Goal: Transaction & Acquisition: Purchase product/service

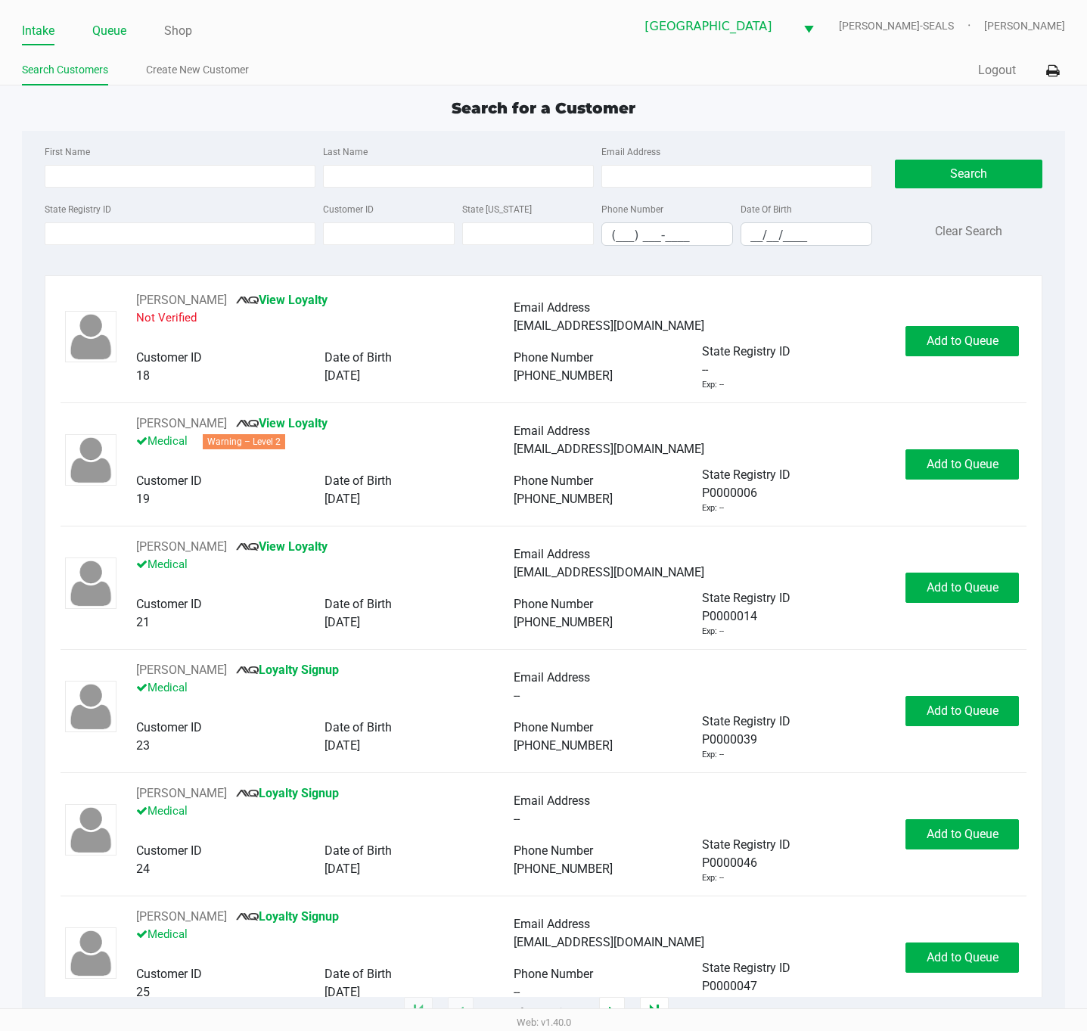
click at [122, 34] on link "Queue" at bounding box center [109, 30] width 34 height 21
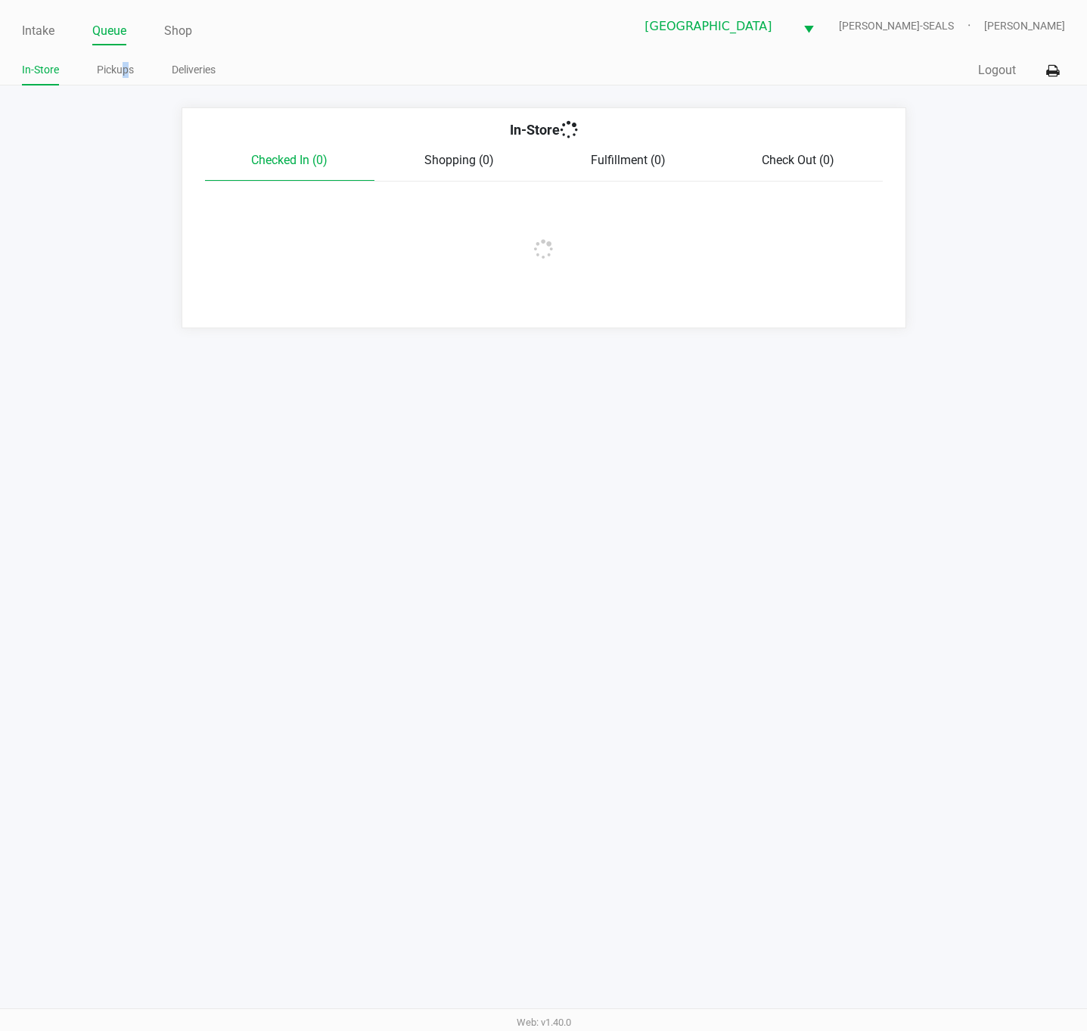
click at [126, 70] on link "Pickups" at bounding box center [115, 69] width 37 height 19
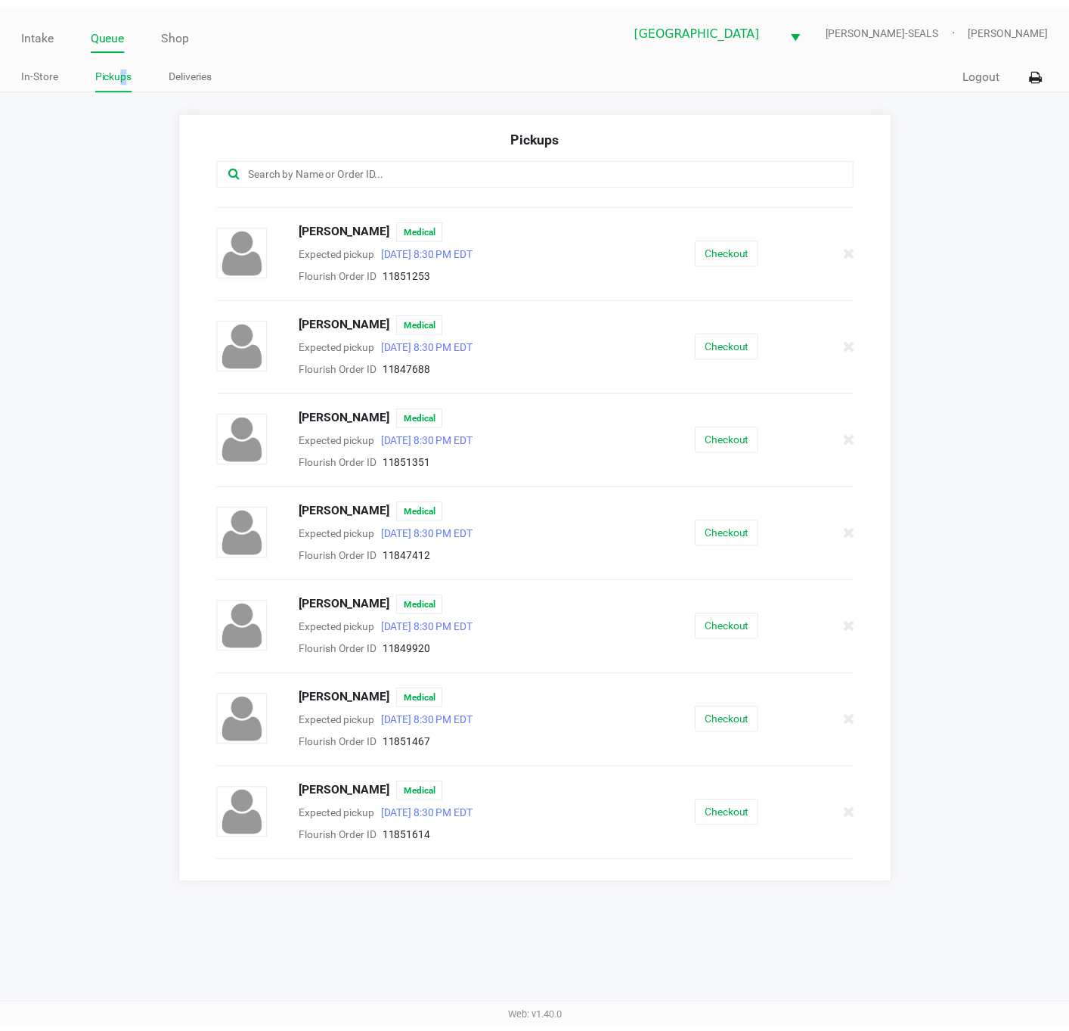
scroll to position [159, 0]
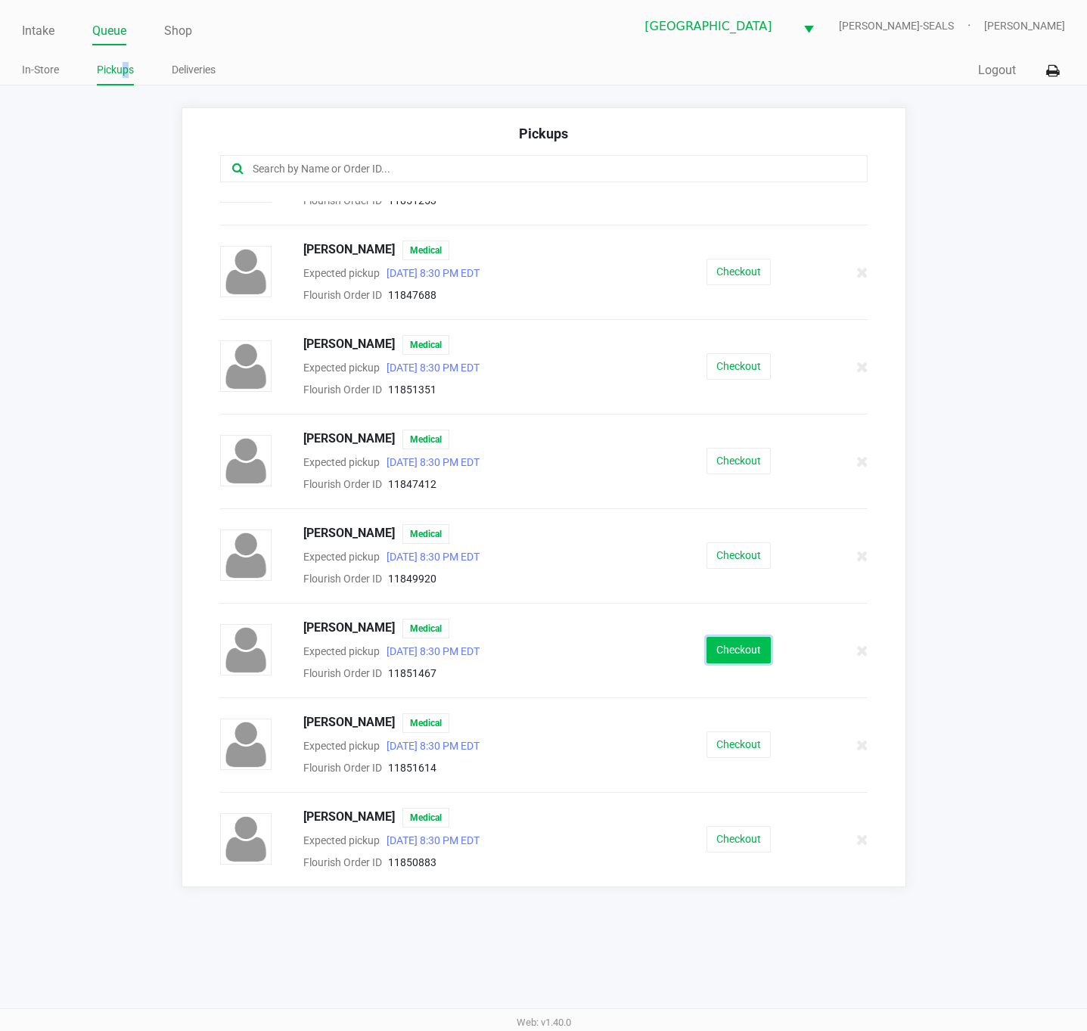
click at [733, 658] on button "Checkout" at bounding box center [738, 650] width 64 height 26
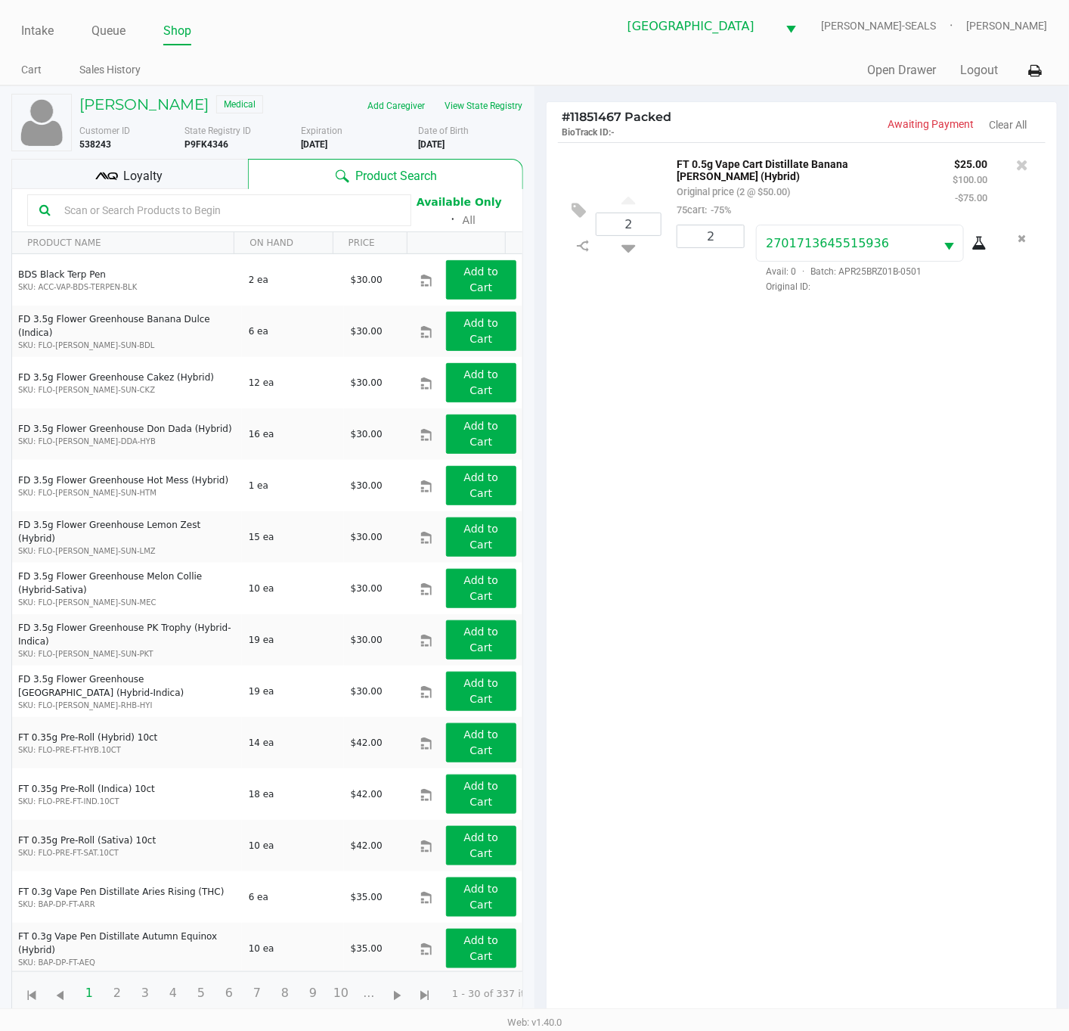
drag, startPoint x: 1060, startPoint y: 773, endPoint x: 838, endPoint y: 615, distance: 272.7
click at [1064, 773] on div "# 11851467 Packed BioTrack ID: - Awaiting Payment Clear All 2 FT 0.5g Vape Cart…" at bounding box center [802, 640] width 535 height 1108
click at [150, 185] on span "Loyalty" at bounding box center [142, 176] width 39 height 18
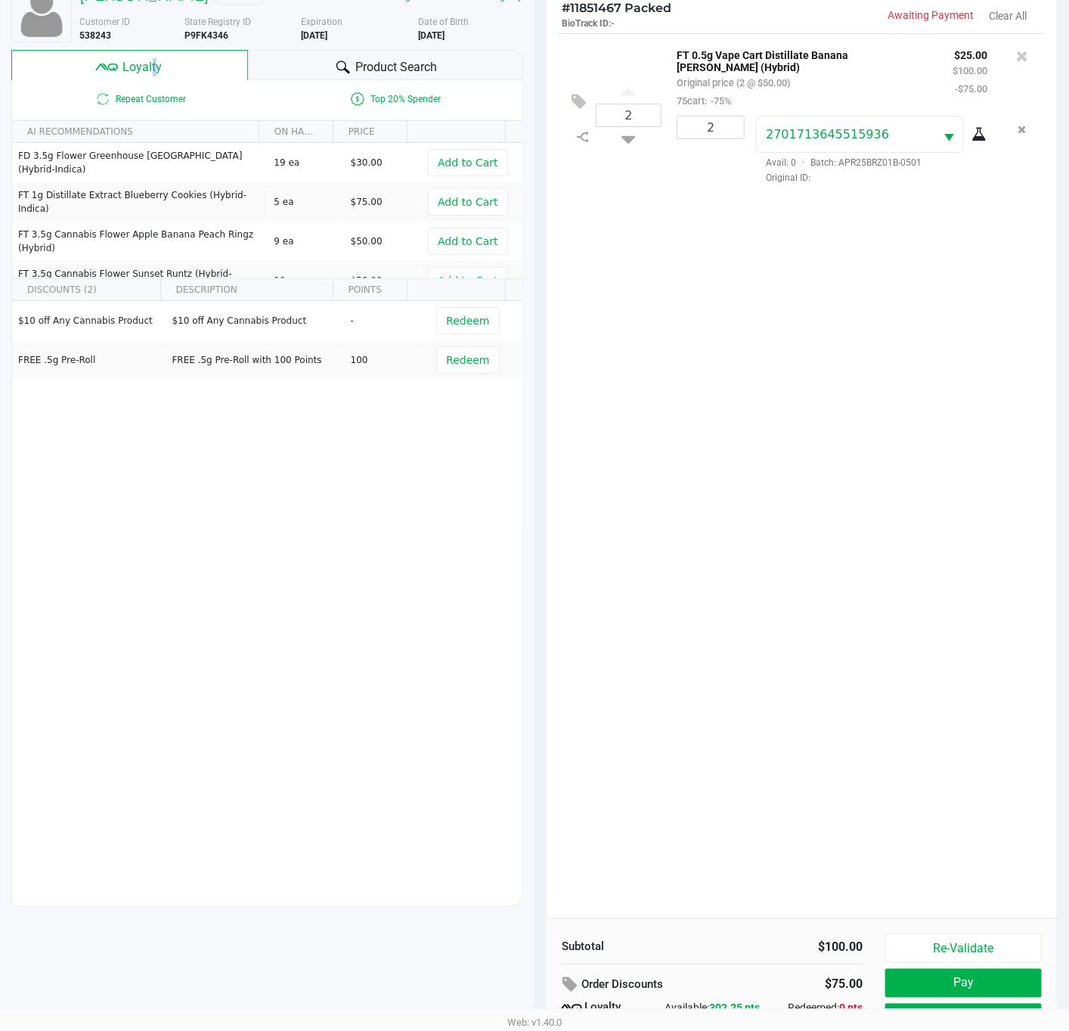
scroll to position [184, 0]
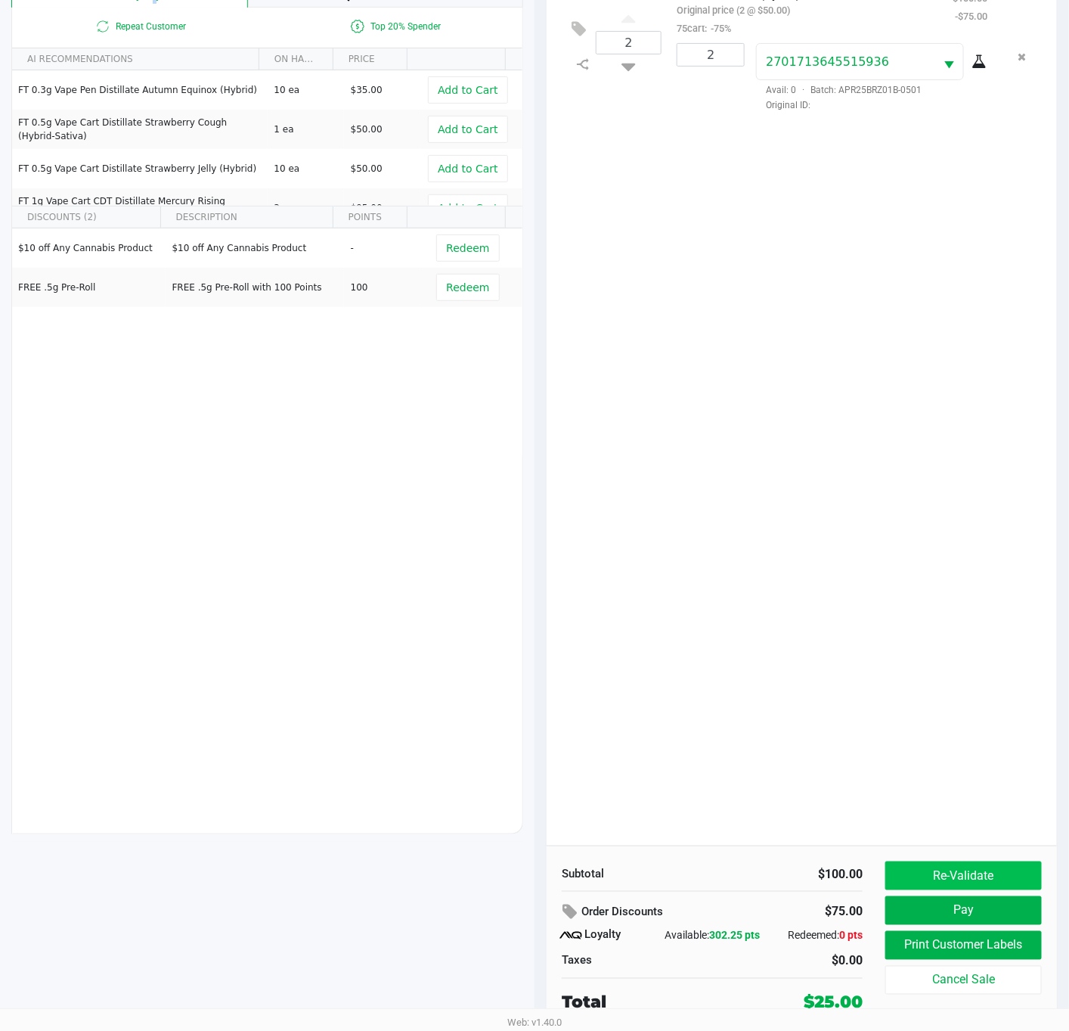
click at [969, 815] on div "2 FT 0.5g Vape Cart Distillate Banana [PERSON_NAME] (Hybrid) Original price (2 …" at bounding box center [802, 403] width 510 height 885
click at [975, 949] on button "Print Customer Labels" at bounding box center [963, 945] width 157 height 29
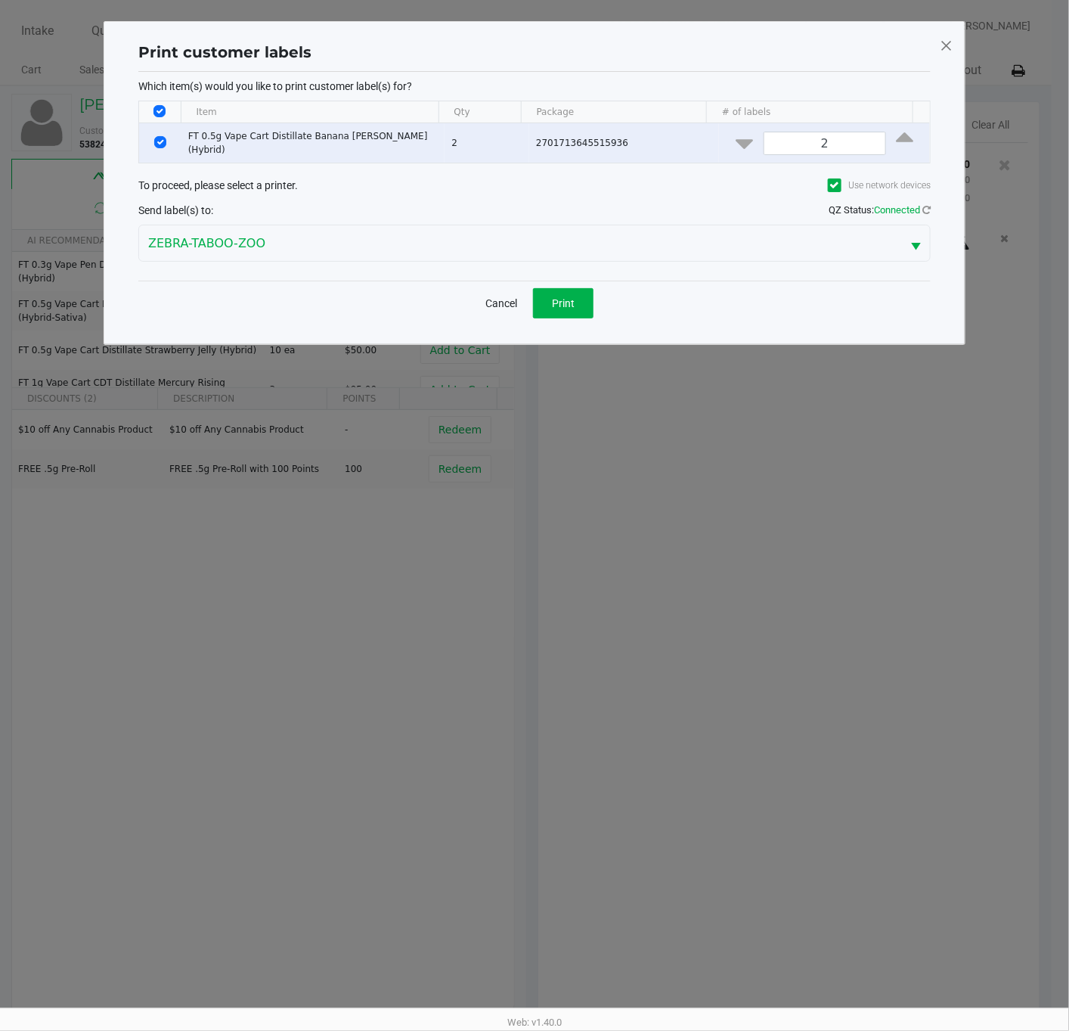
scroll to position [0, 0]
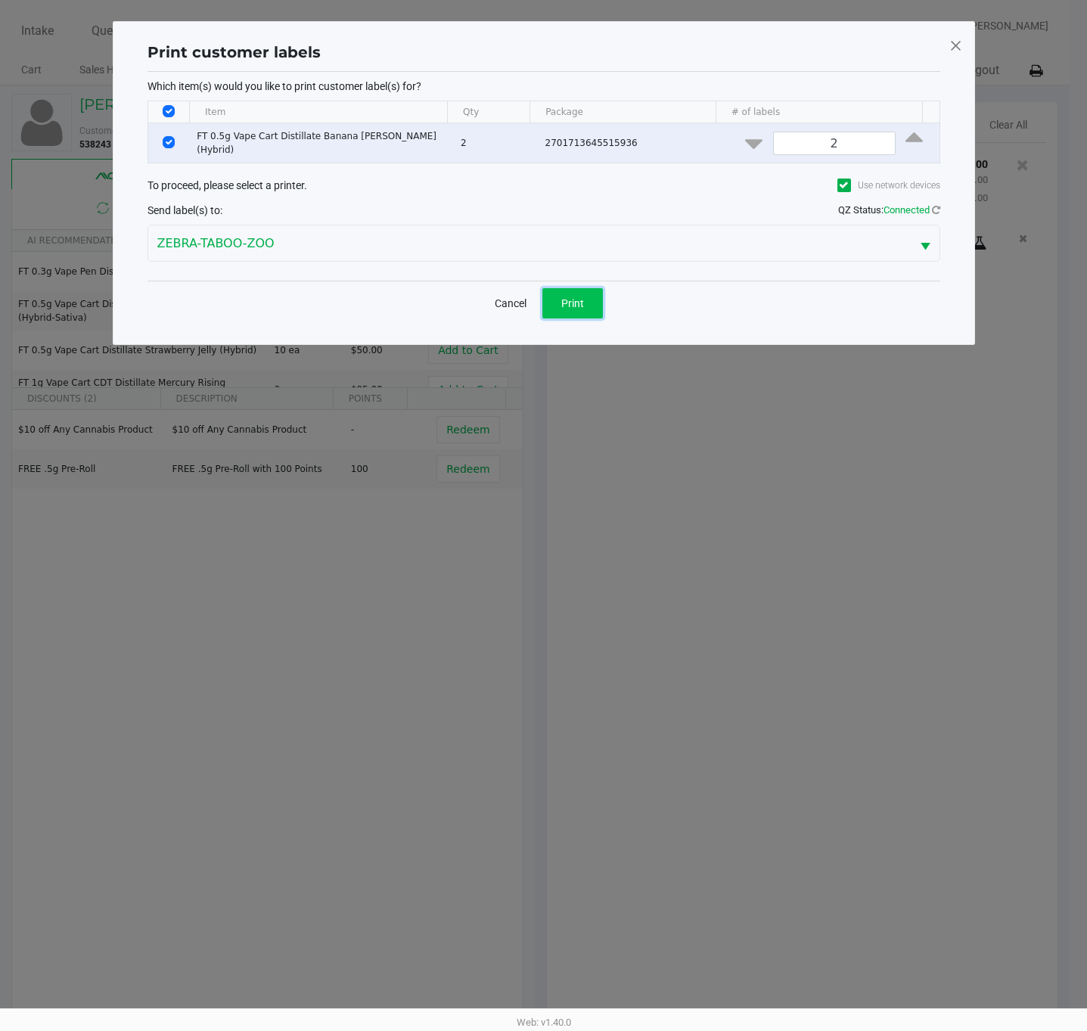
click at [559, 305] on button "Print" at bounding box center [572, 303] width 60 height 30
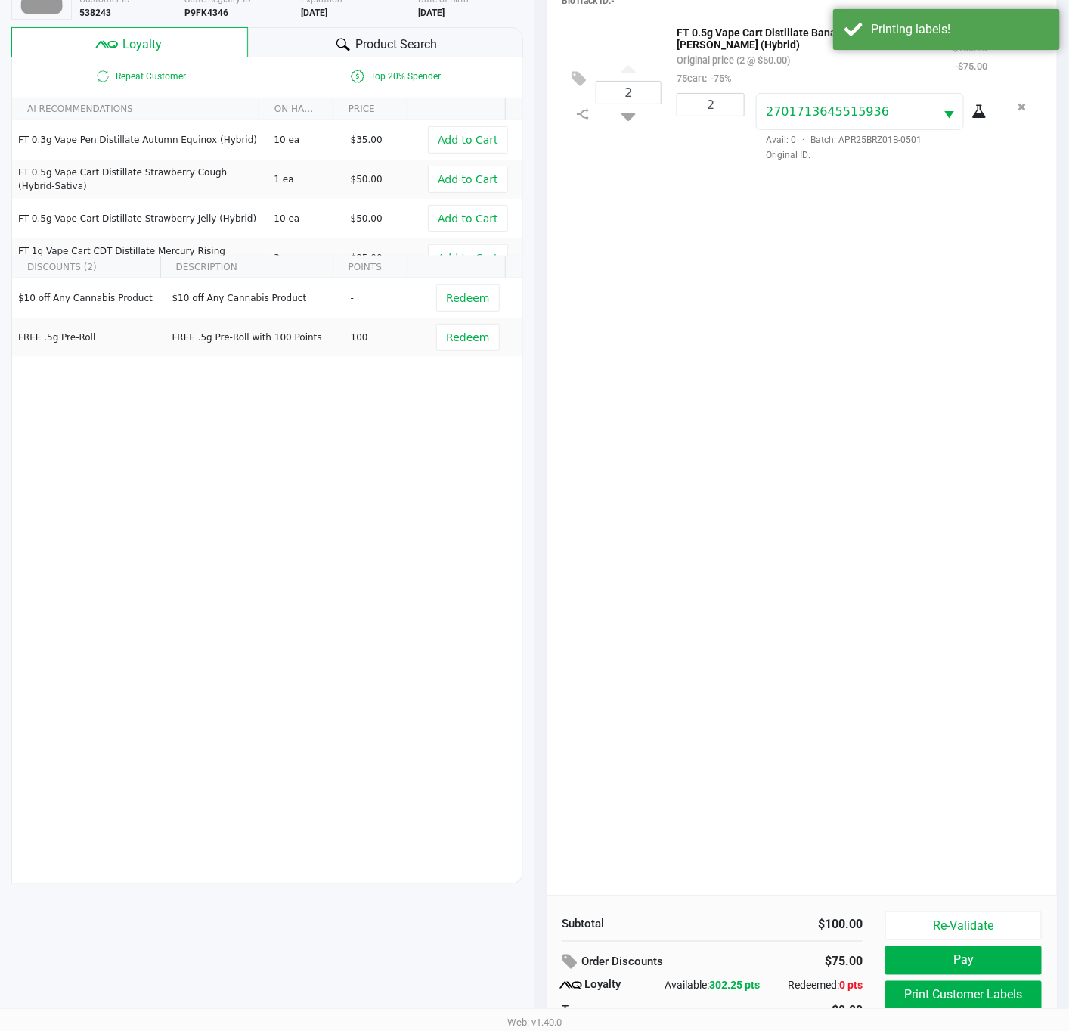
scroll to position [184, 0]
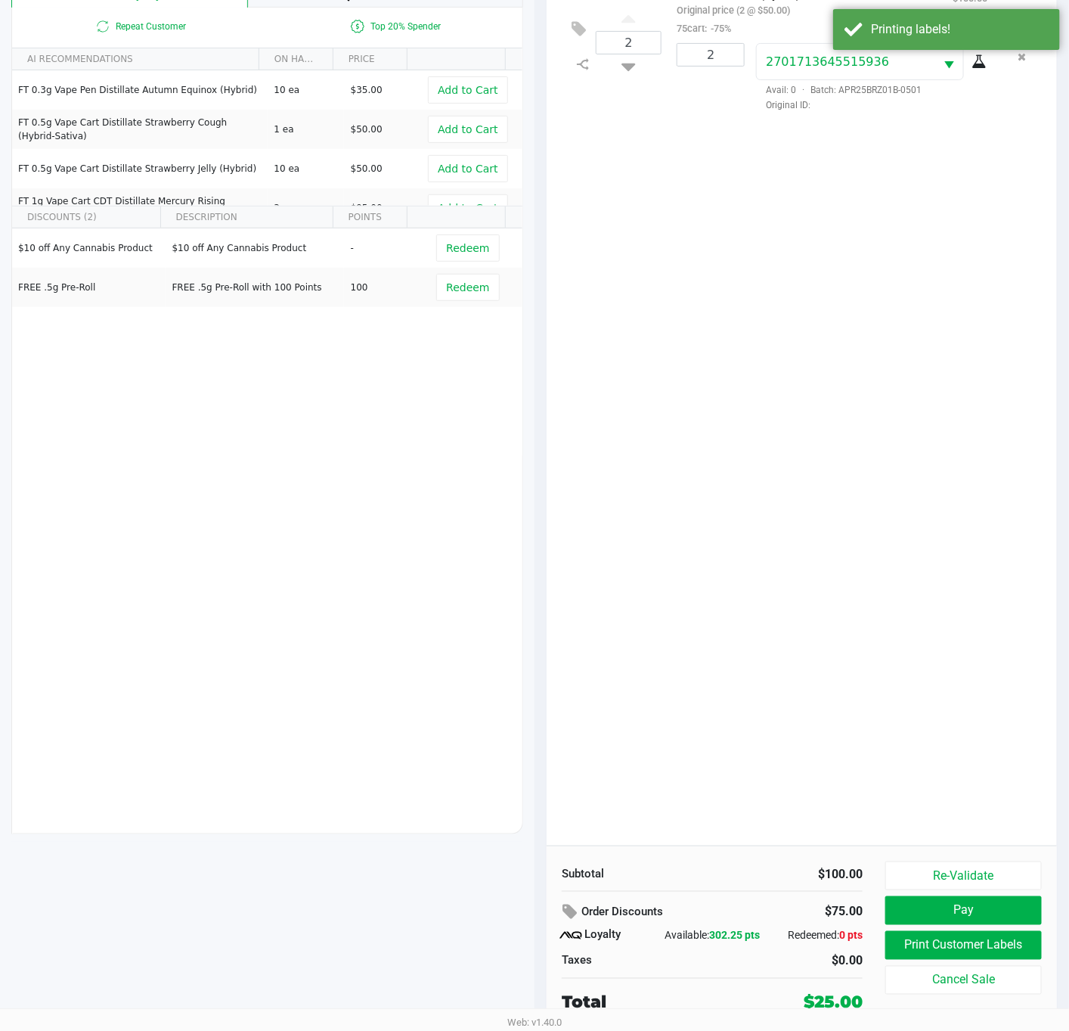
click at [891, 712] on div "2 FT 0.5g Vape Cart Distillate Banana [PERSON_NAME] (Hybrid) Original price (2 …" at bounding box center [802, 403] width 510 height 885
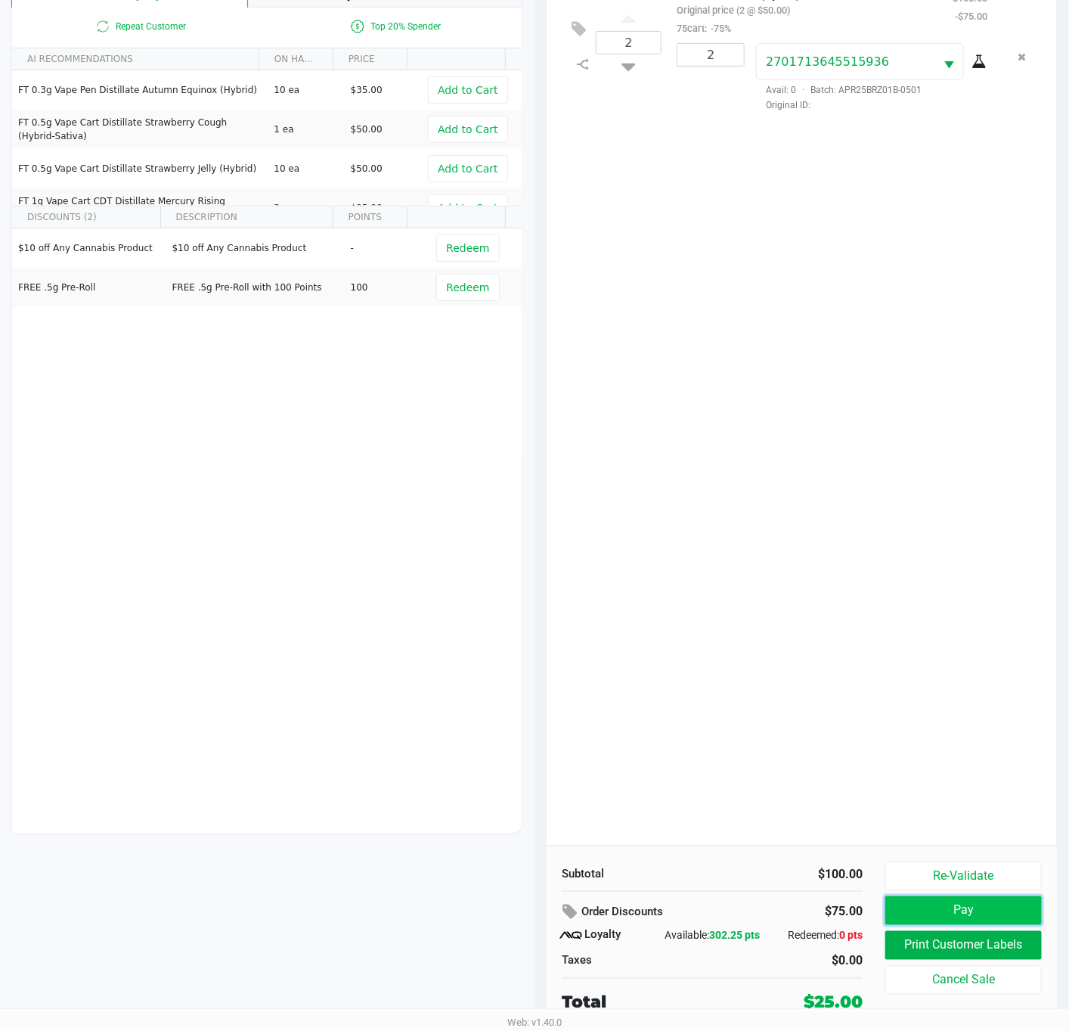
click at [960, 915] on button "Pay" at bounding box center [963, 910] width 157 height 29
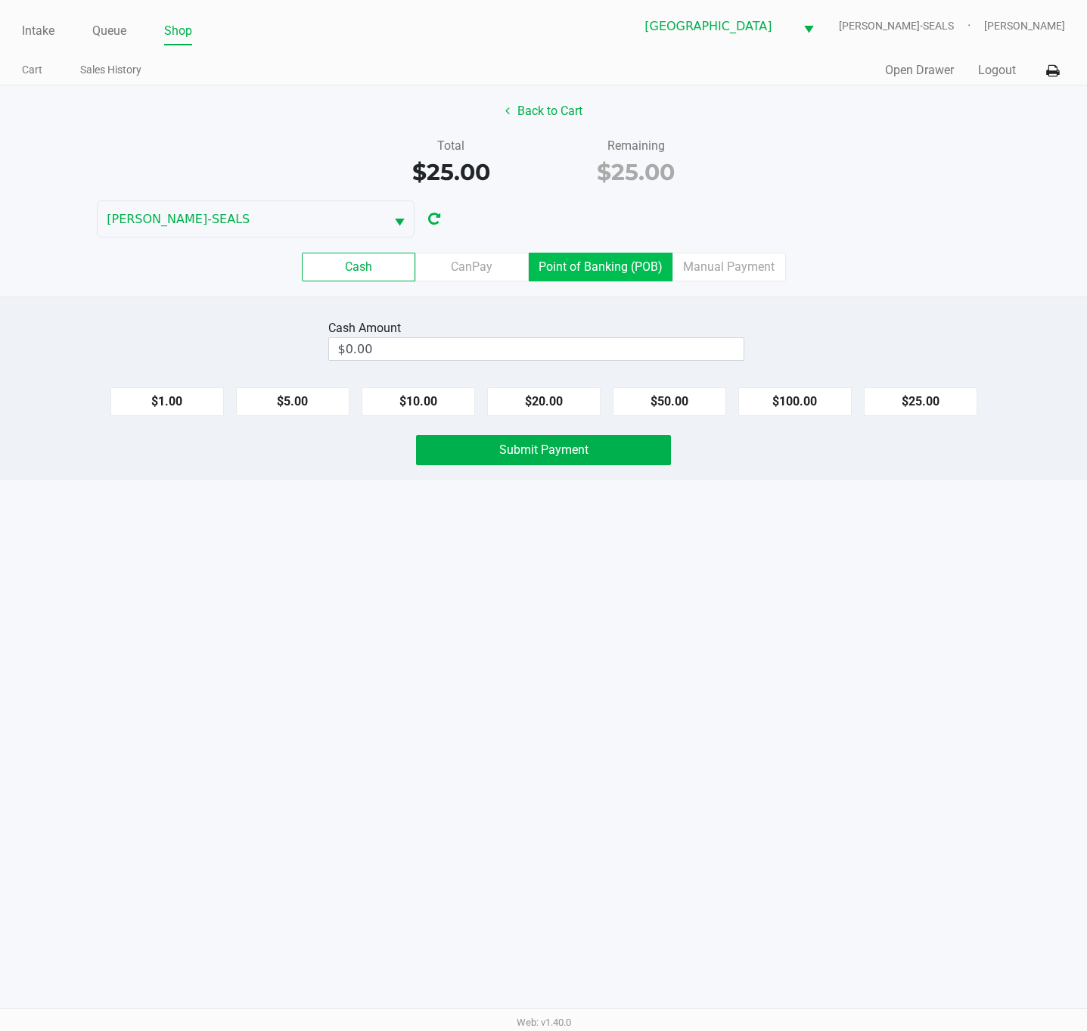
click at [629, 272] on label "Point of Banking (POB)" at bounding box center [601, 267] width 144 height 29
click at [0, 0] on 7 "Point of Banking (POB)" at bounding box center [0, 0] width 0 height 0
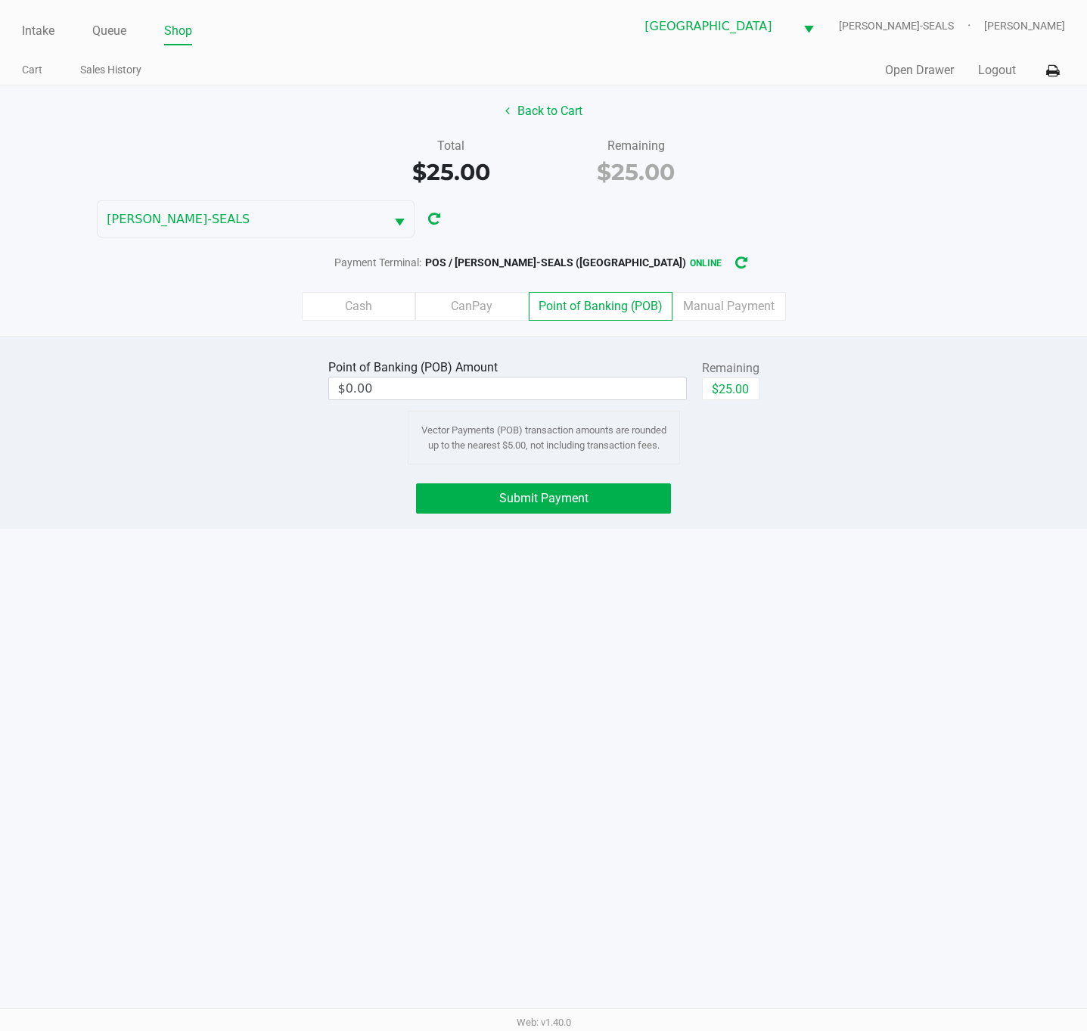
click at [797, 414] on div "Point of Banking (POB) Amount $0.00 Remaining $25.00 Vector Payments (POB) tran…" at bounding box center [543, 409] width 1109 height 109
click at [751, 395] on button "$25.00" at bounding box center [730, 388] width 57 height 23
type input "$25.00"
click at [597, 502] on button "Submit Payment" at bounding box center [543, 498] width 255 height 30
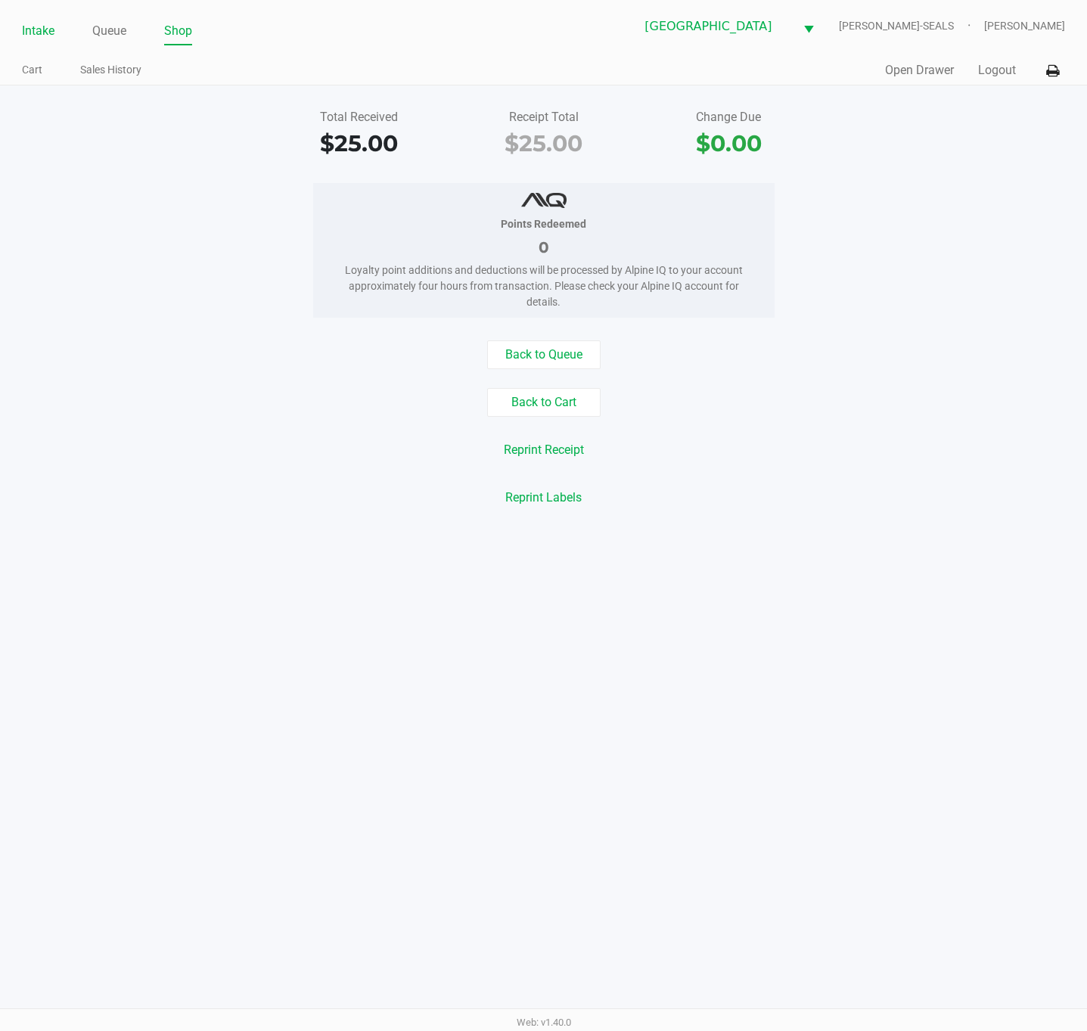
click at [27, 26] on link "Intake" at bounding box center [38, 30] width 33 height 21
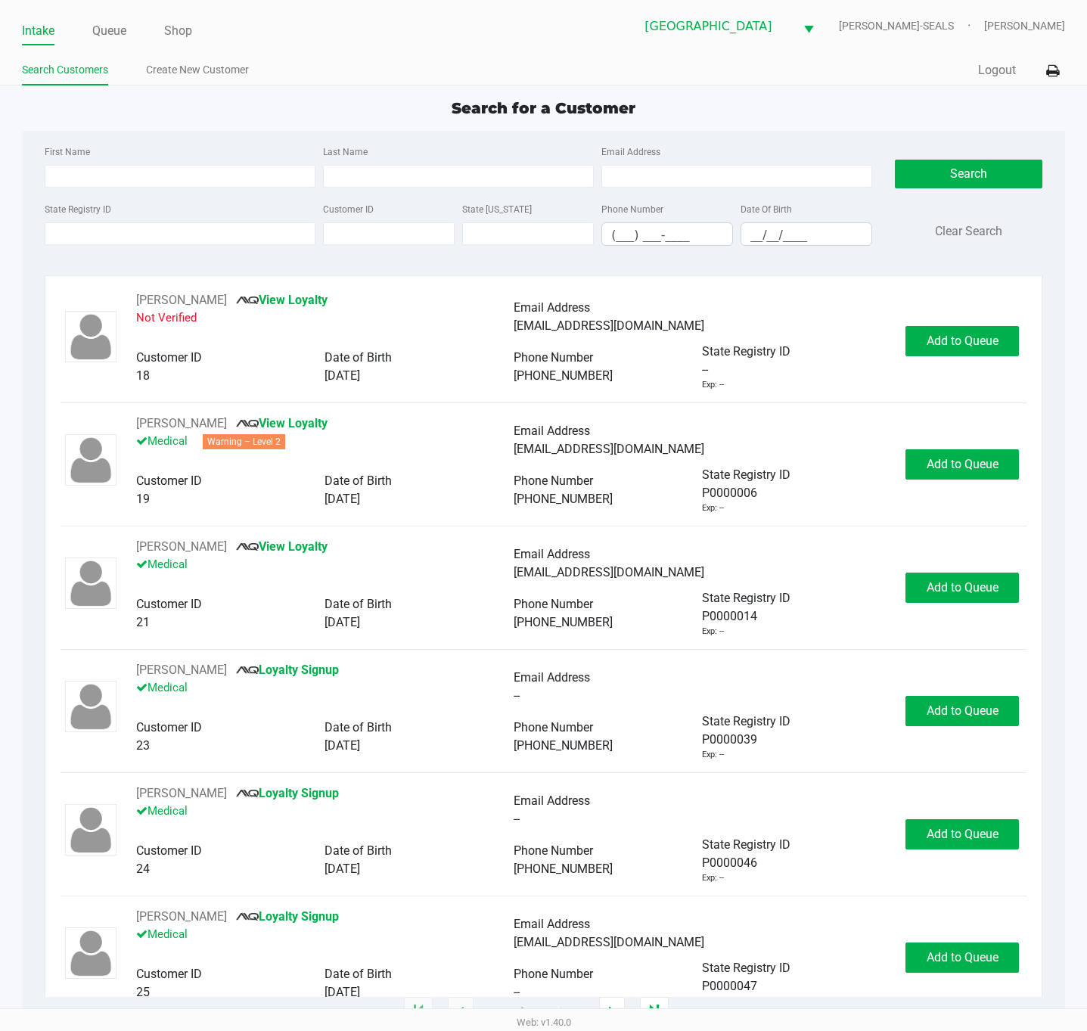
click at [386, 57] on div "Search Customers Create New Customer" at bounding box center [283, 71] width 522 height 28
click at [354, 89] on app-point-of-sale "Intake Queue Shop [GEOGRAPHIC_DATA] WC [PERSON_NAME]-SEALS [PERSON_NAME] Search…" at bounding box center [543, 506] width 1087 height 1012
click at [265, 114] on div "Search for a Customer" at bounding box center [544, 108] width 1066 height 23
click at [263, 236] on input "State Registry ID" at bounding box center [180, 233] width 271 height 23
click at [193, 165] on input "First Name" at bounding box center [180, 176] width 271 height 23
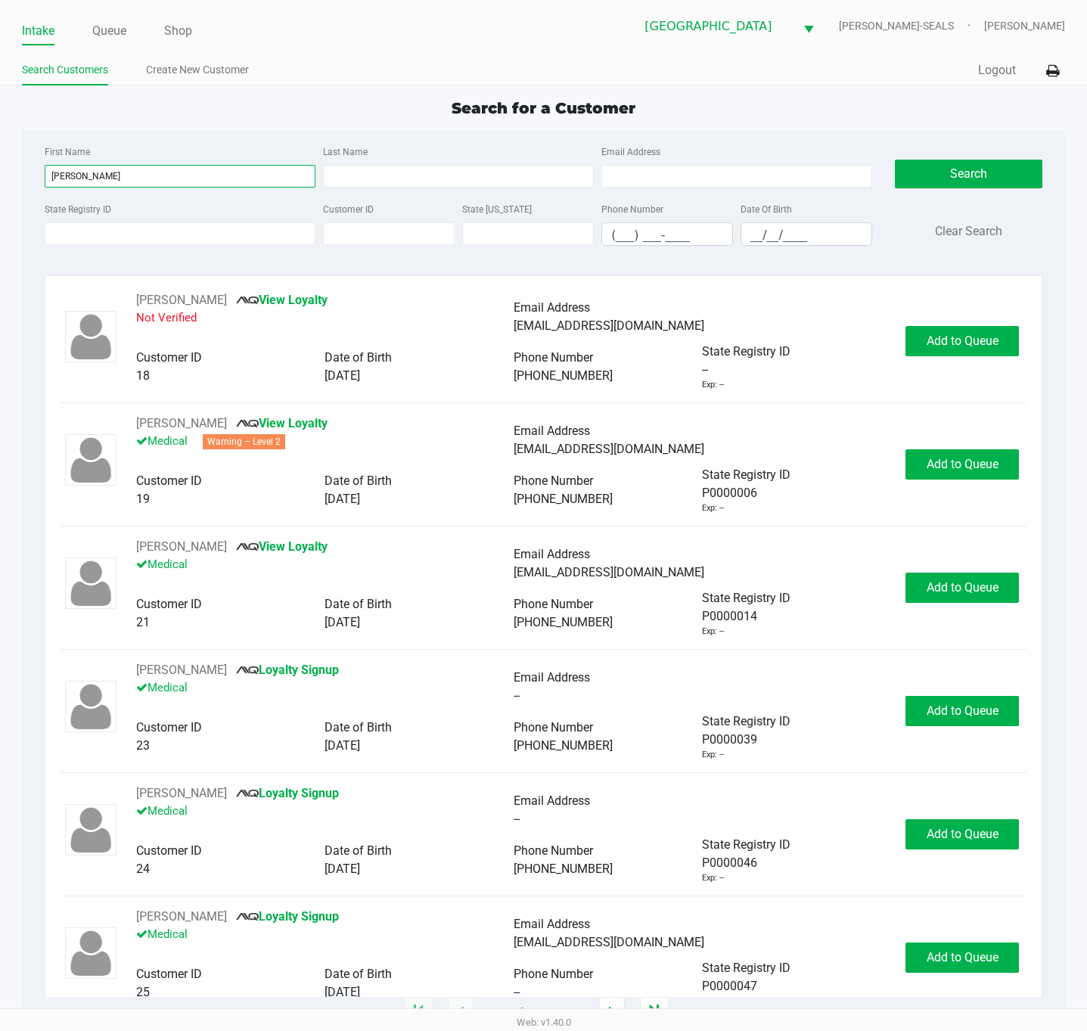
type input "[PERSON_NAME]"
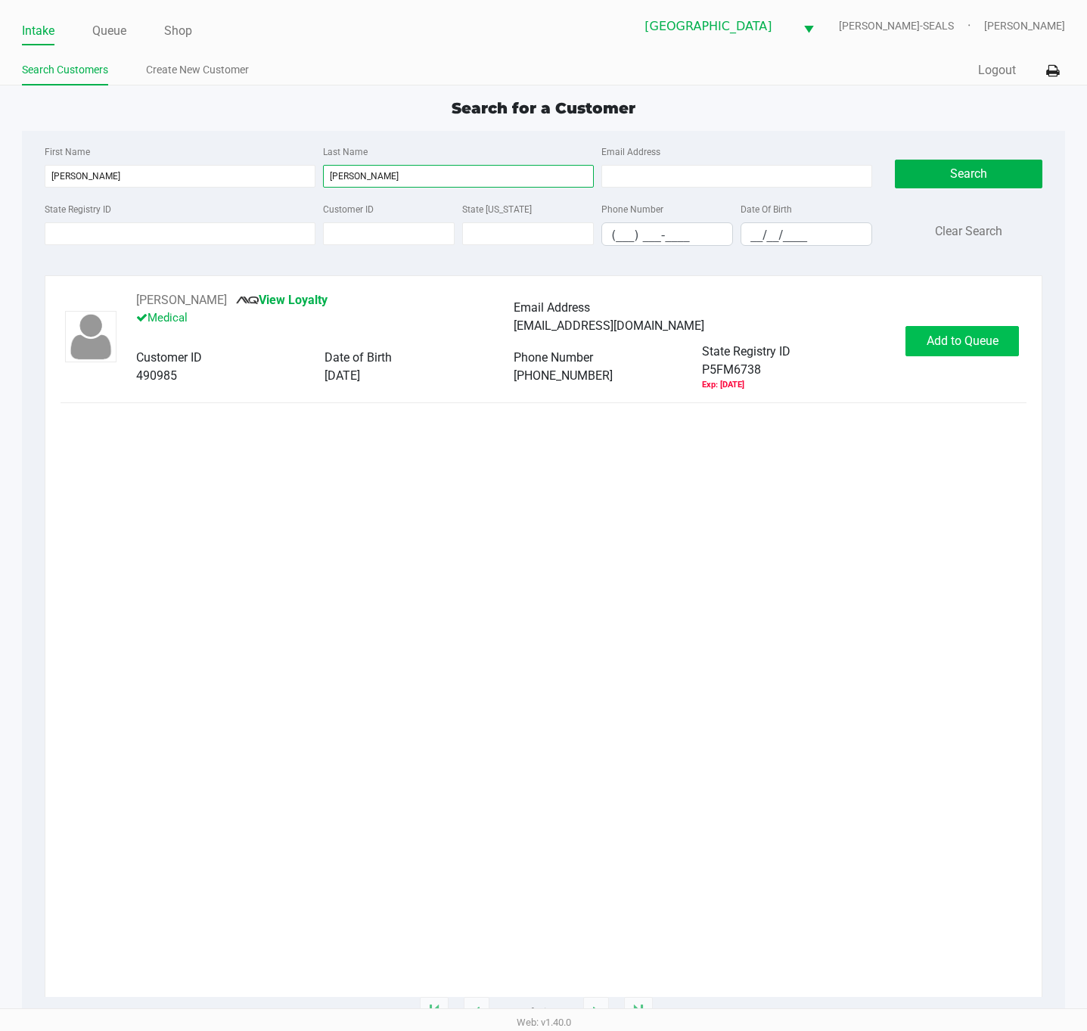
type input "[PERSON_NAME]"
click at [962, 348] on button "Add to Queue" at bounding box center [961, 341] width 113 height 30
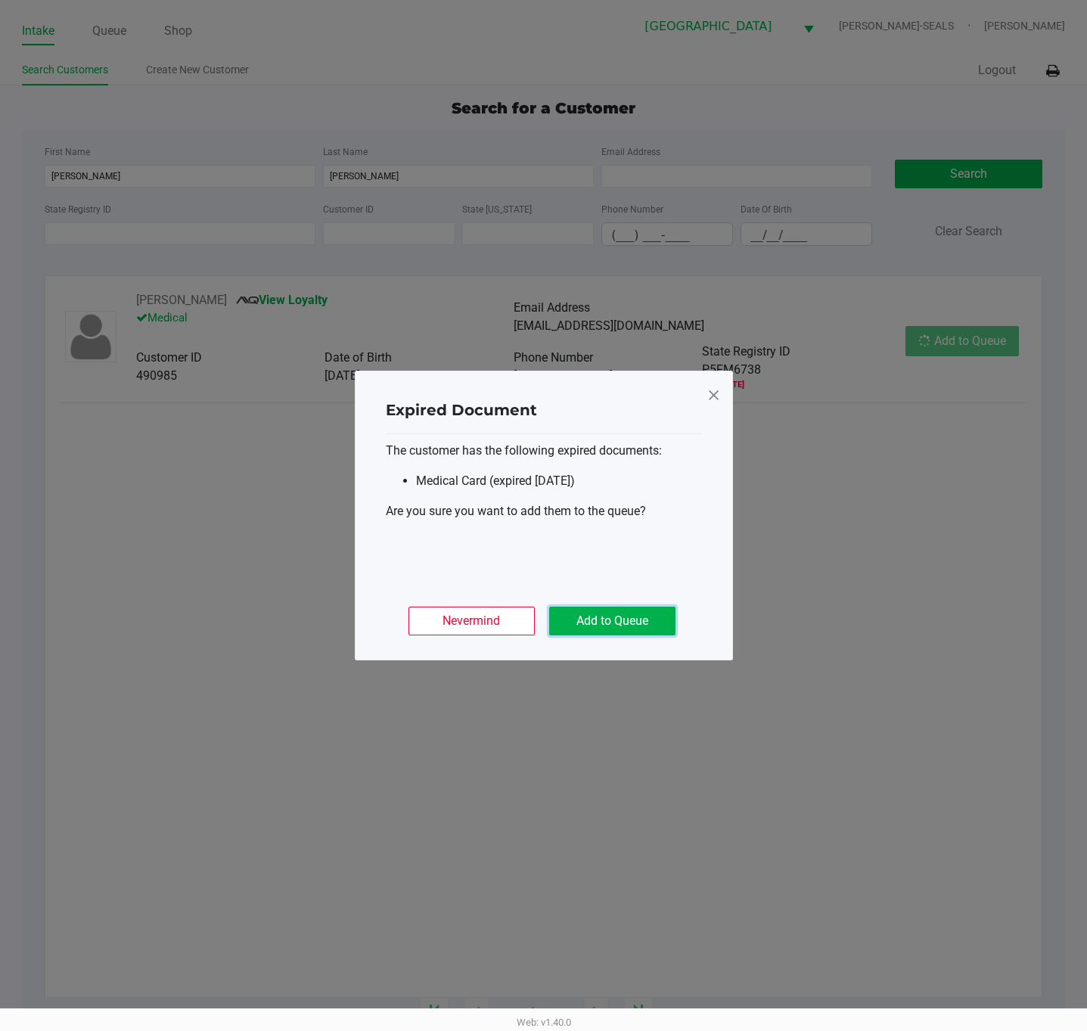
click at [606, 612] on button "Add to Queue" at bounding box center [612, 620] width 126 height 29
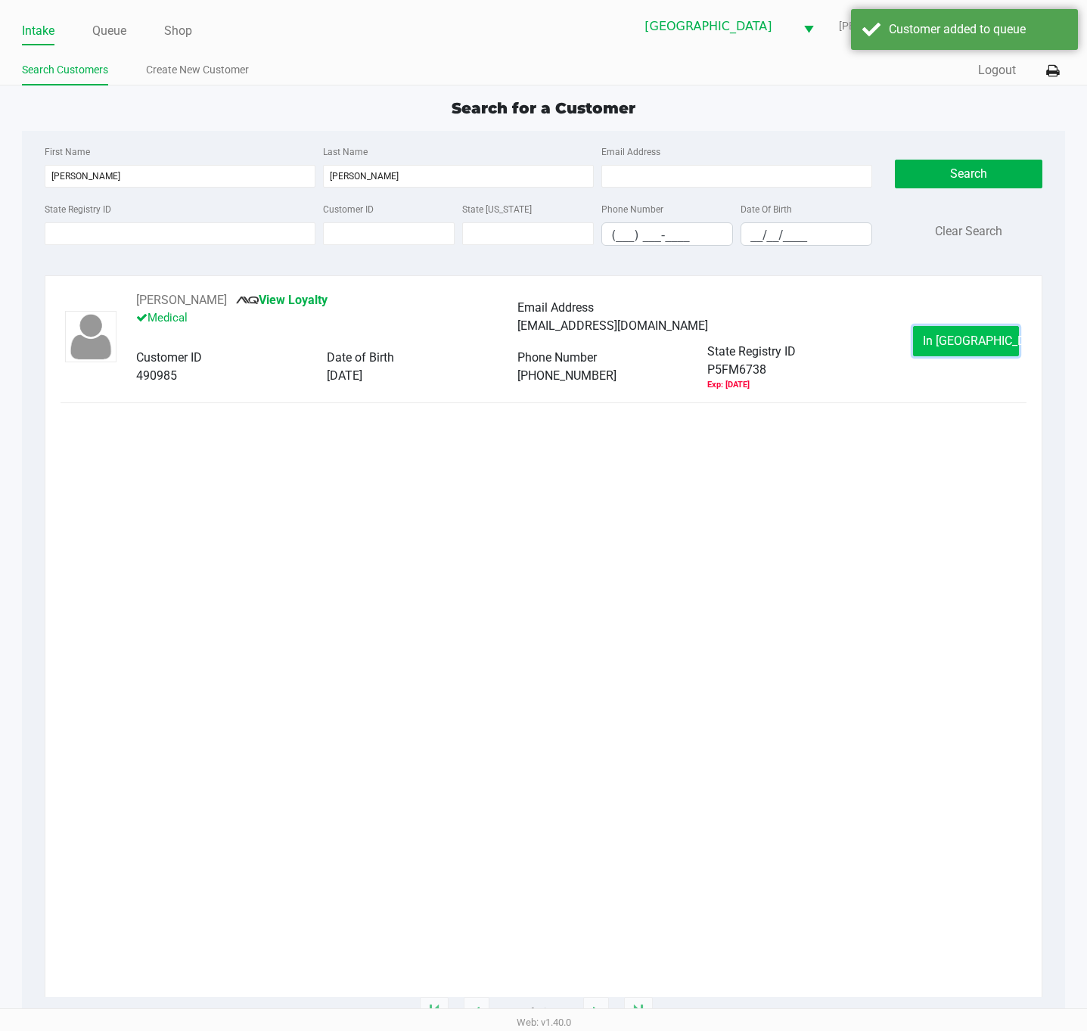
click at [963, 348] on button "In [GEOGRAPHIC_DATA]" at bounding box center [966, 341] width 106 height 30
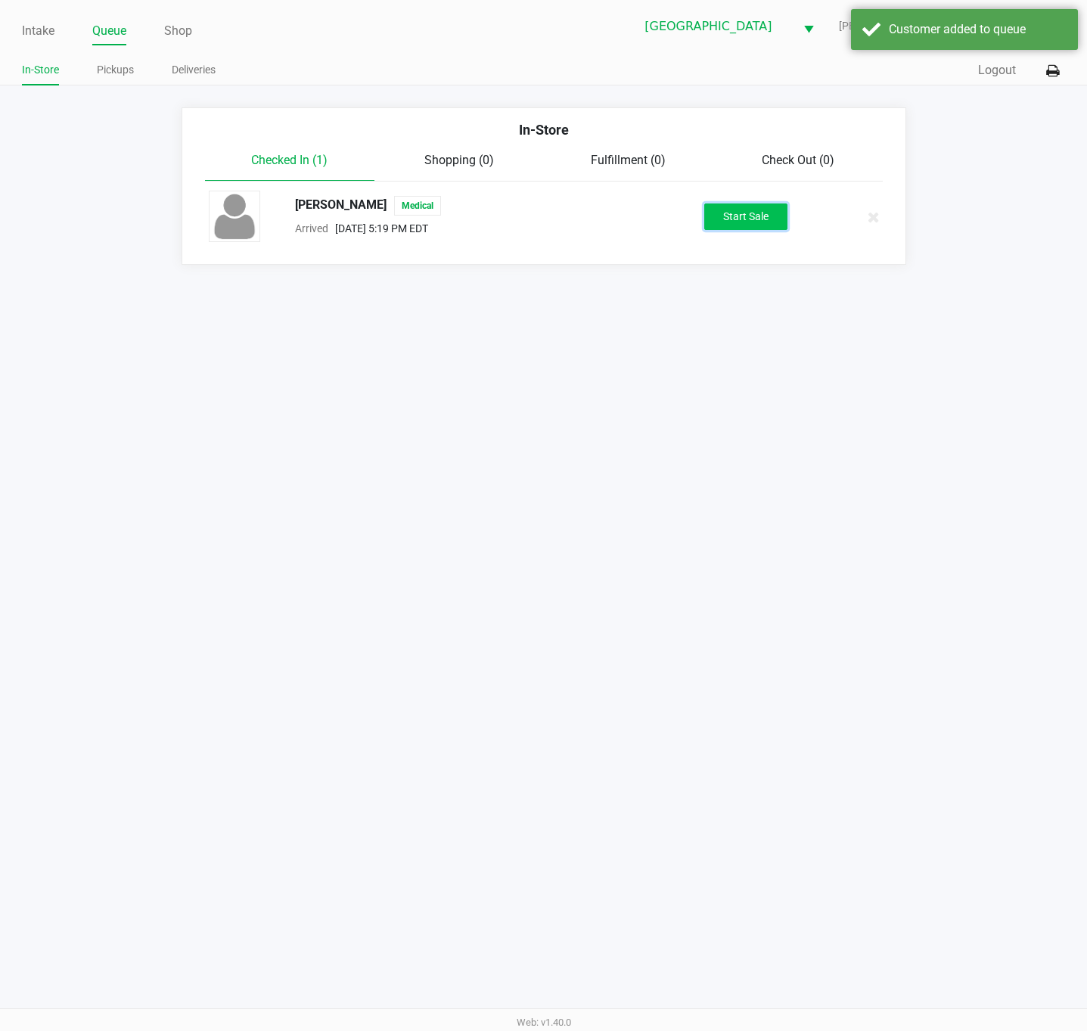
click at [764, 221] on button "Start Sale" at bounding box center [745, 216] width 83 height 26
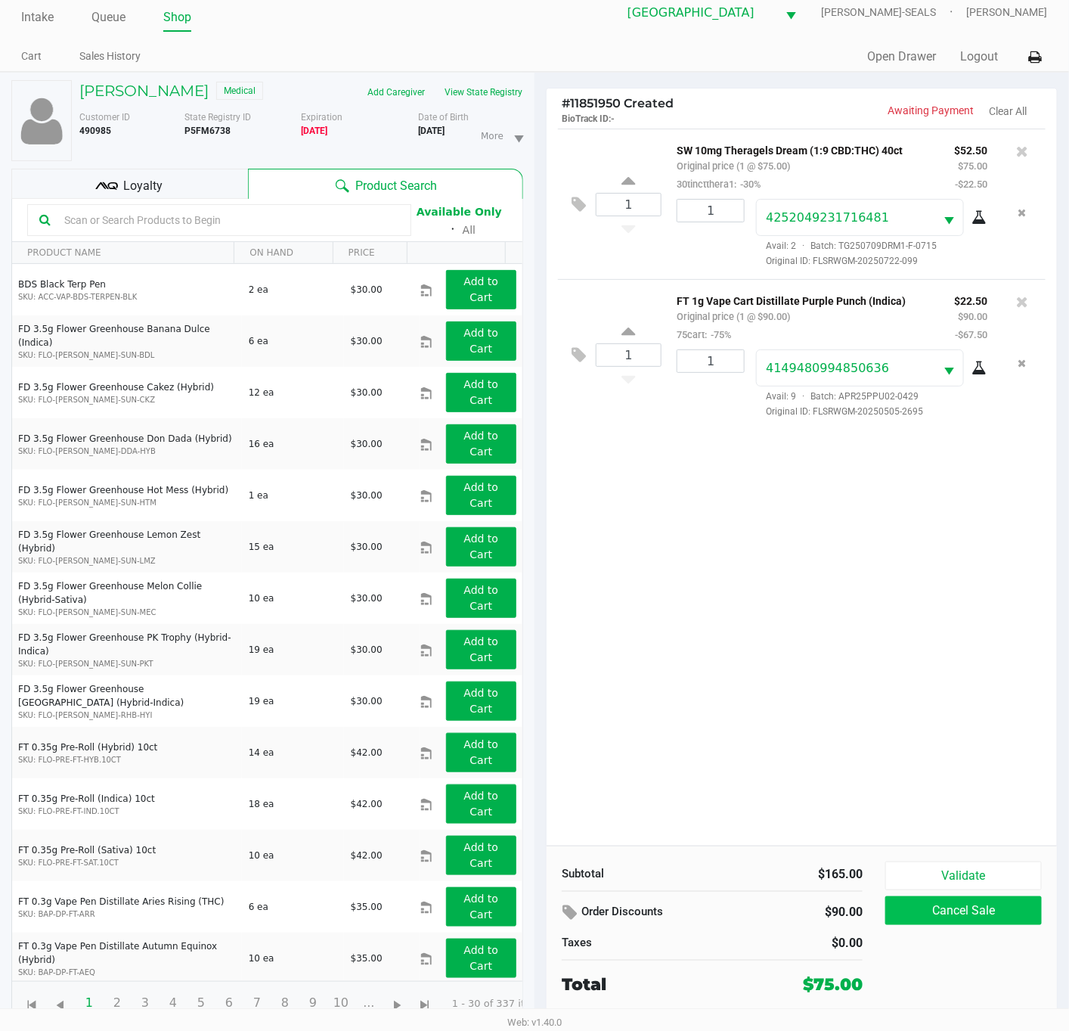
scroll to position [18, 0]
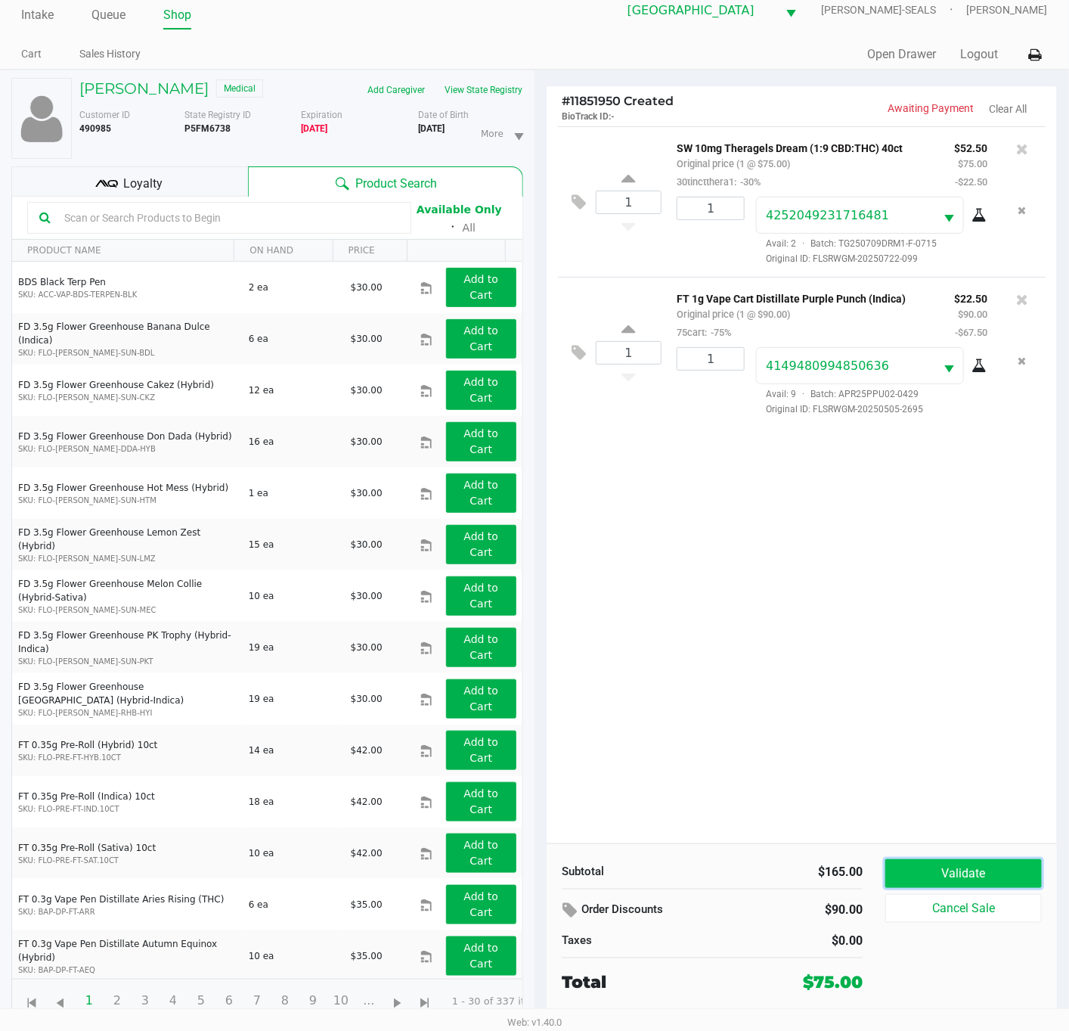
click at [942, 881] on button "Validate" at bounding box center [963, 873] width 157 height 29
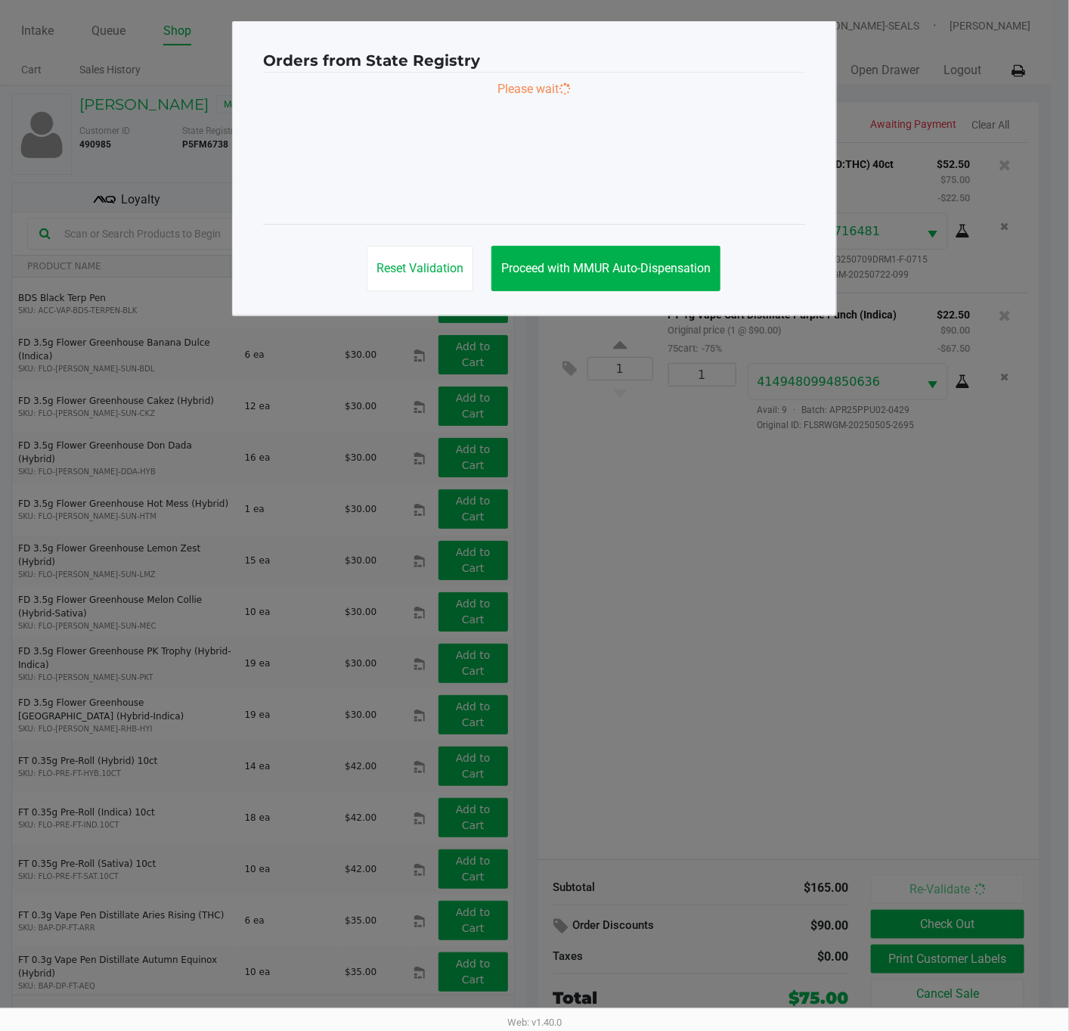
scroll to position [0, 0]
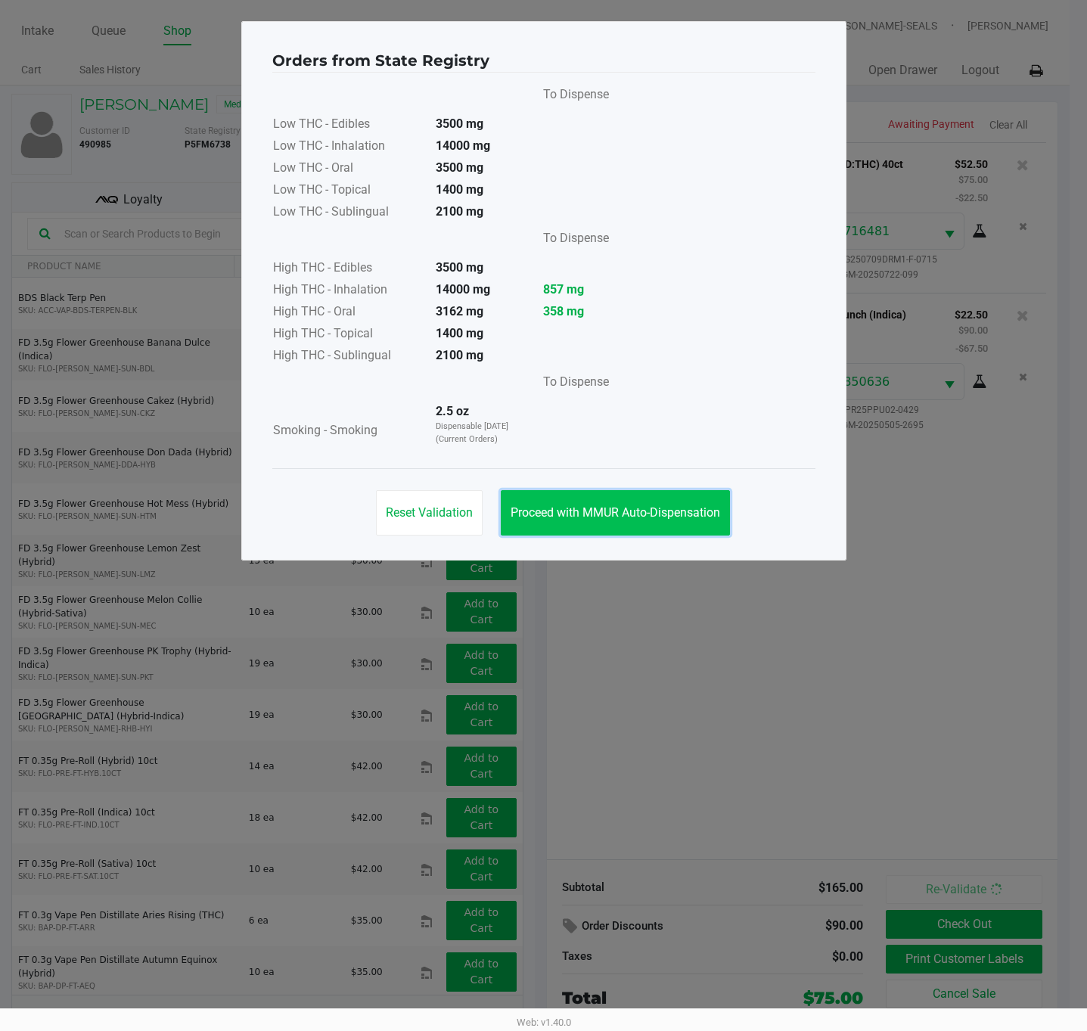
click at [612, 510] on span "Proceed with MMUR Auto-Dispensation" at bounding box center [614, 512] width 209 height 14
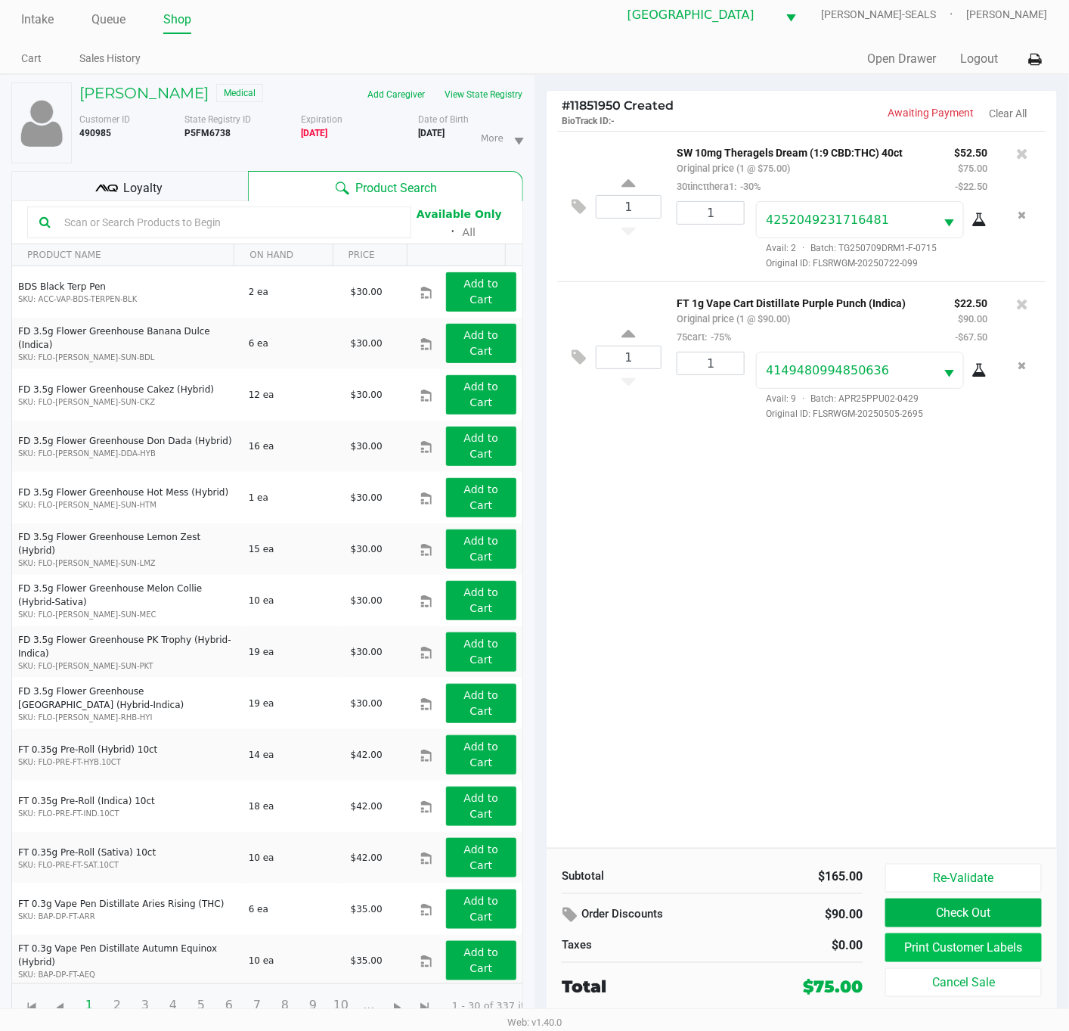
scroll to position [18, 0]
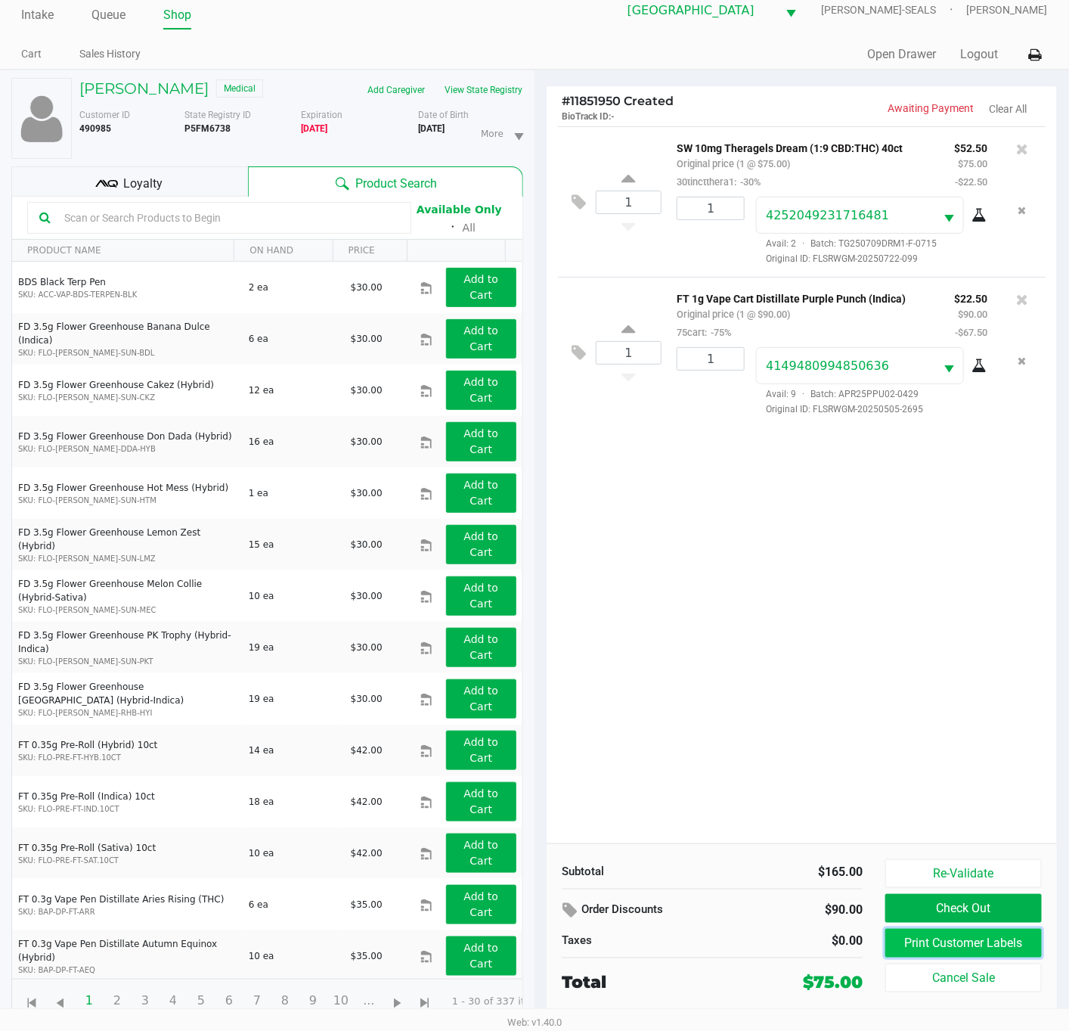
click at [951, 948] on button "Print Customer Labels" at bounding box center [963, 942] width 157 height 29
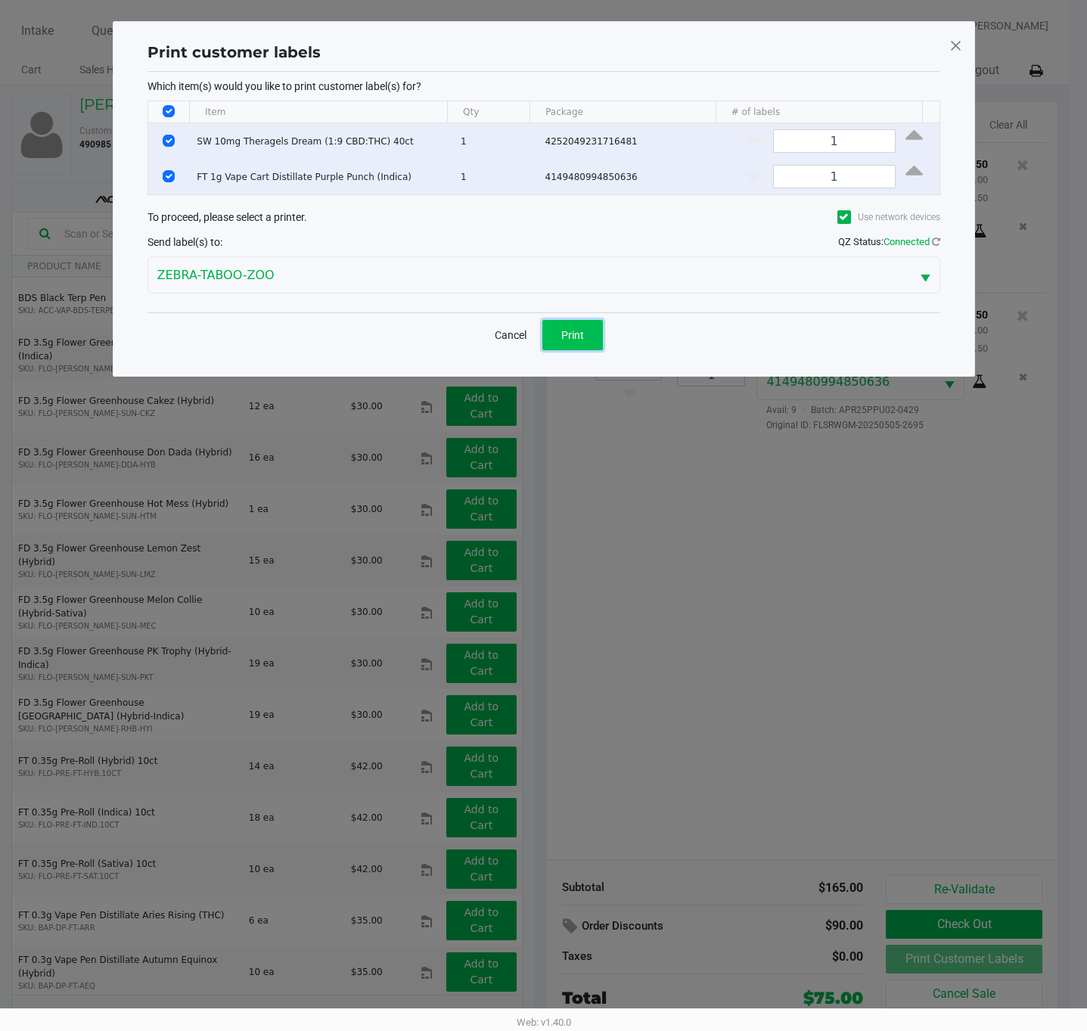
click at [584, 343] on button "Print" at bounding box center [572, 335] width 60 height 30
click at [584, 343] on div "Print" at bounding box center [572, 335] width 60 height 30
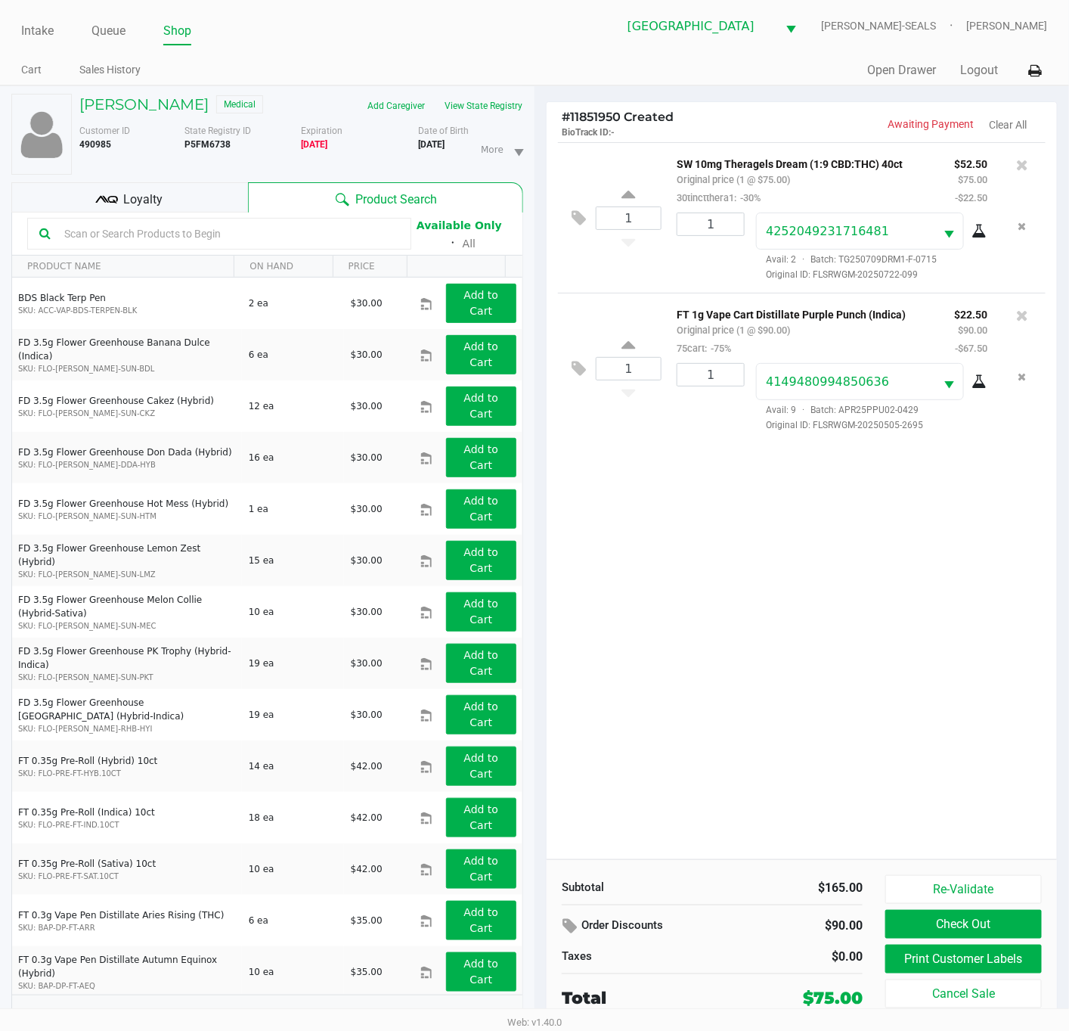
click at [687, 612] on div "1 SW 10mg Theragels Dream (1:9 CBD:THC) 40ct Original price (1 @ $75.00) 30tinc…" at bounding box center [802, 500] width 510 height 717
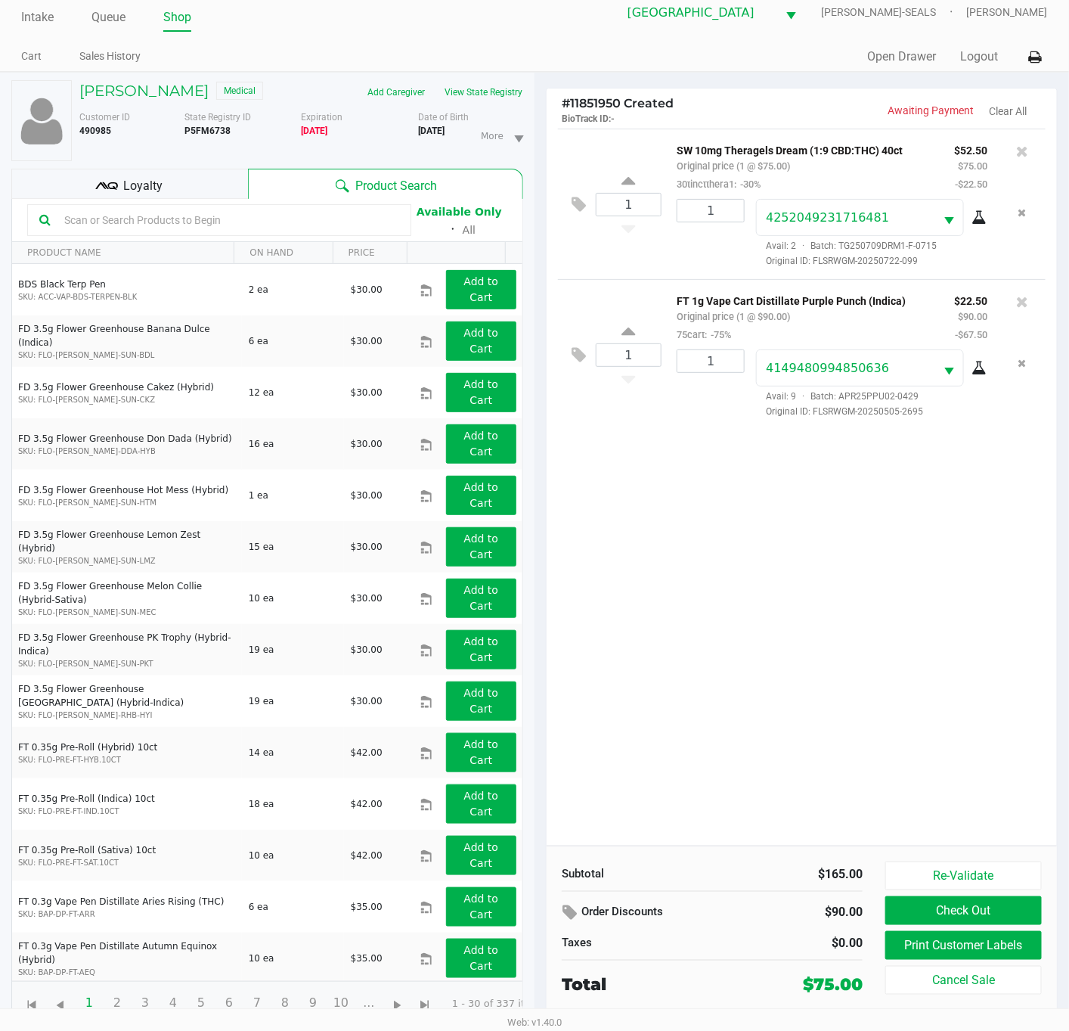
scroll to position [18, 0]
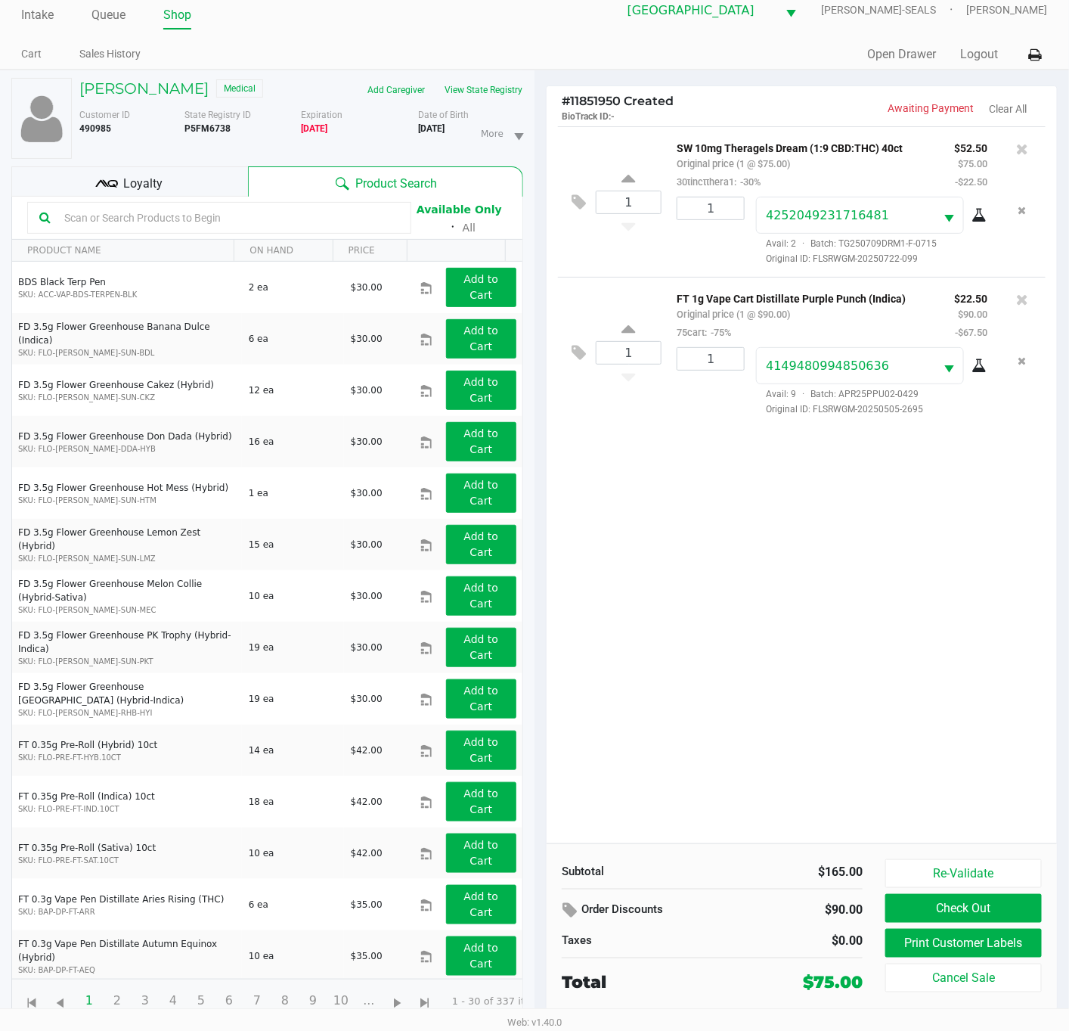
click at [783, 753] on div "1 SW 10mg Theragels Dream (1:9 CBD:THC) 40ct Original price (1 @ $75.00) 30tinc…" at bounding box center [802, 484] width 510 height 717
click at [914, 788] on div "1 SW 10mg Theragels Dream (1:9 CBD:THC) 40ct Original price (1 @ $75.00) 30tinc…" at bounding box center [802, 484] width 510 height 717
click at [1001, 904] on button "Check Out" at bounding box center [963, 908] width 157 height 29
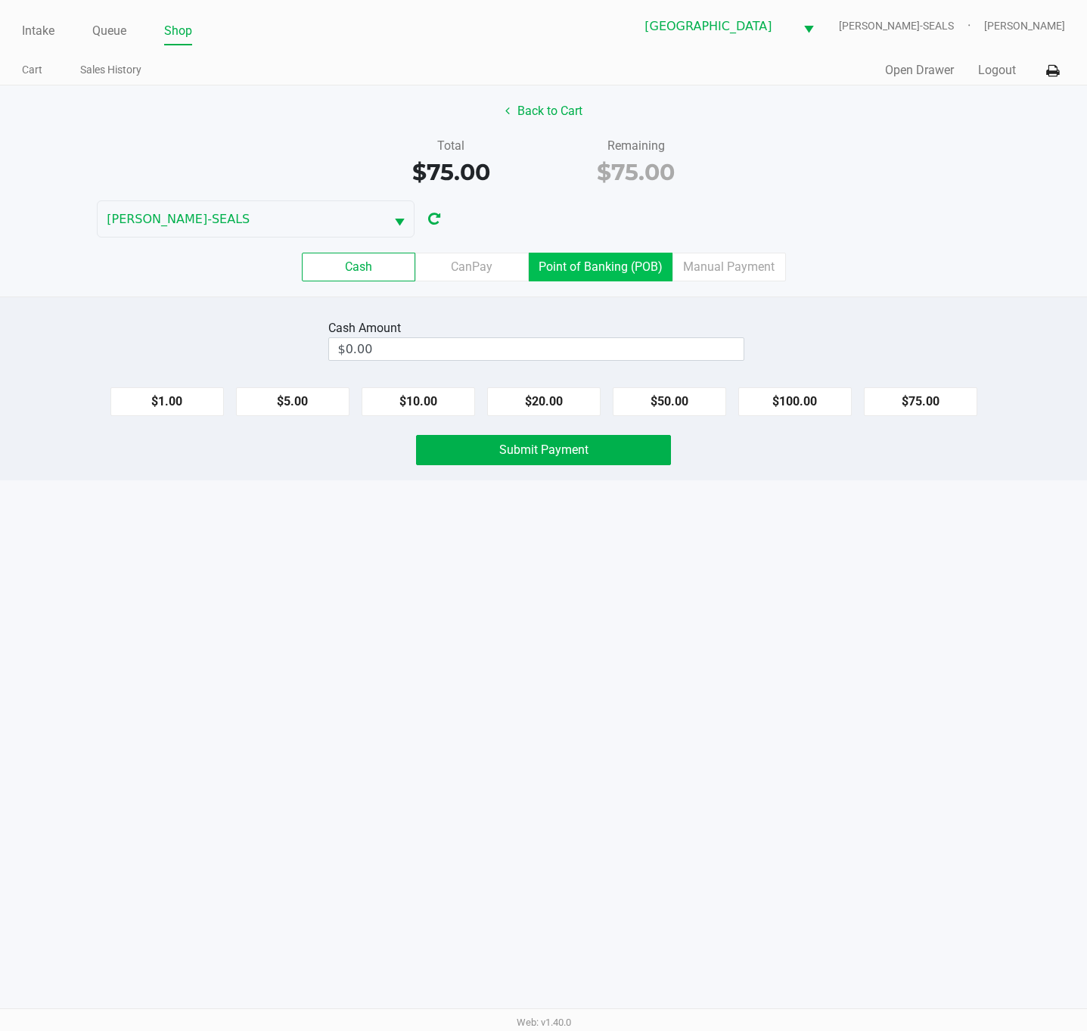
click at [618, 268] on label "Point of Banking (POB)" at bounding box center [601, 267] width 144 height 29
click at [0, 0] on 7 "Point of Banking (POB)" at bounding box center [0, 0] width 0 height 0
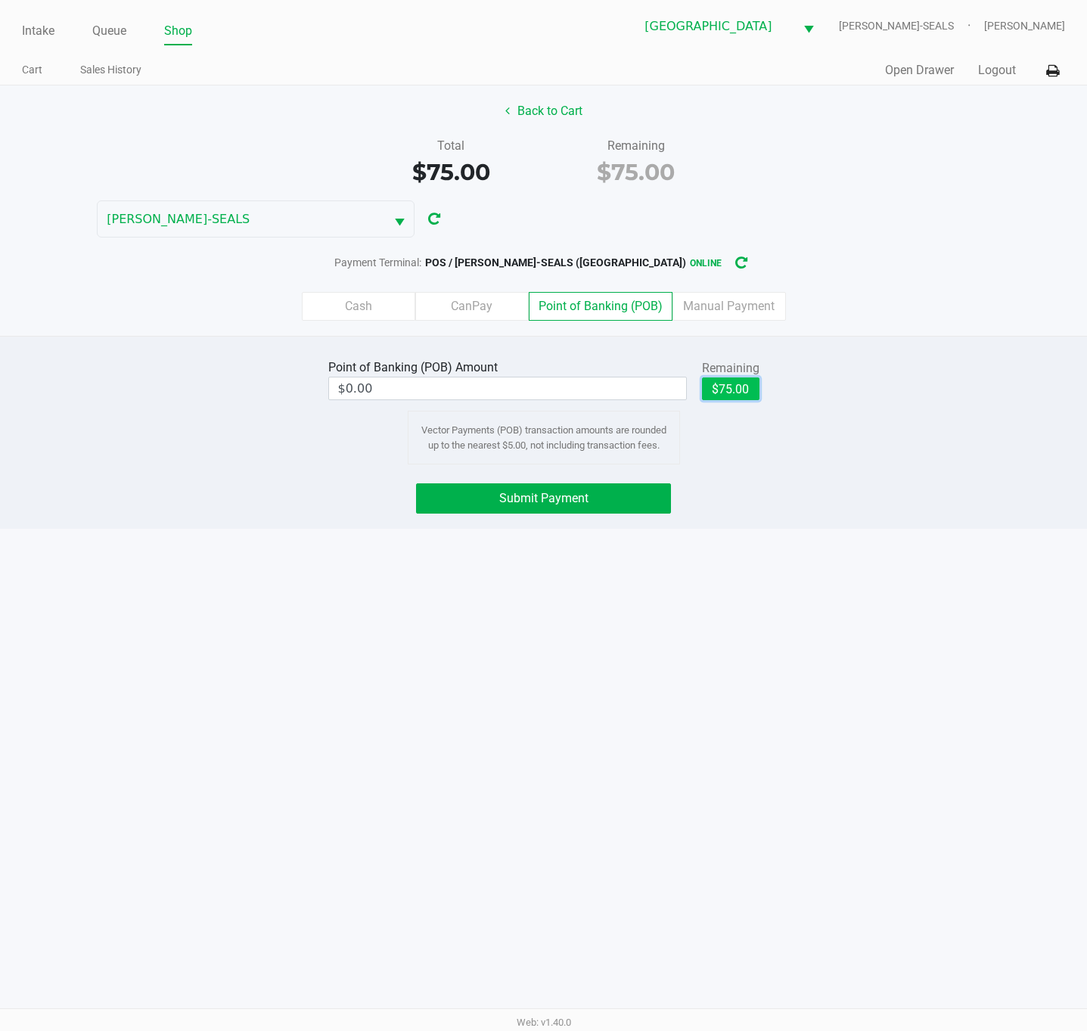
click at [742, 382] on button "$75.00" at bounding box center [730, 388] width 57 height 23
type input "$75.00"
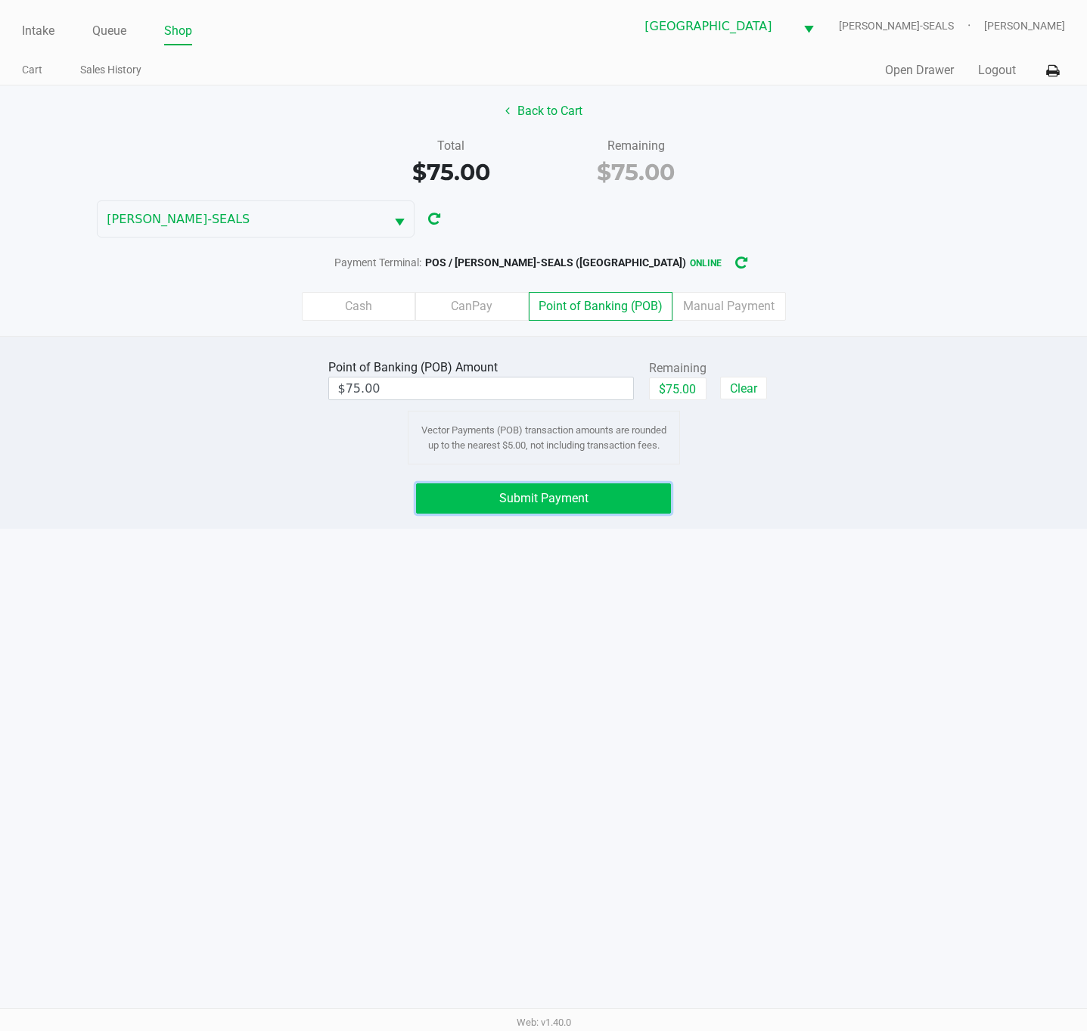
click at [649, 510] on button "Submit Payment" at bounding box center [543, 498] width 255 height 30
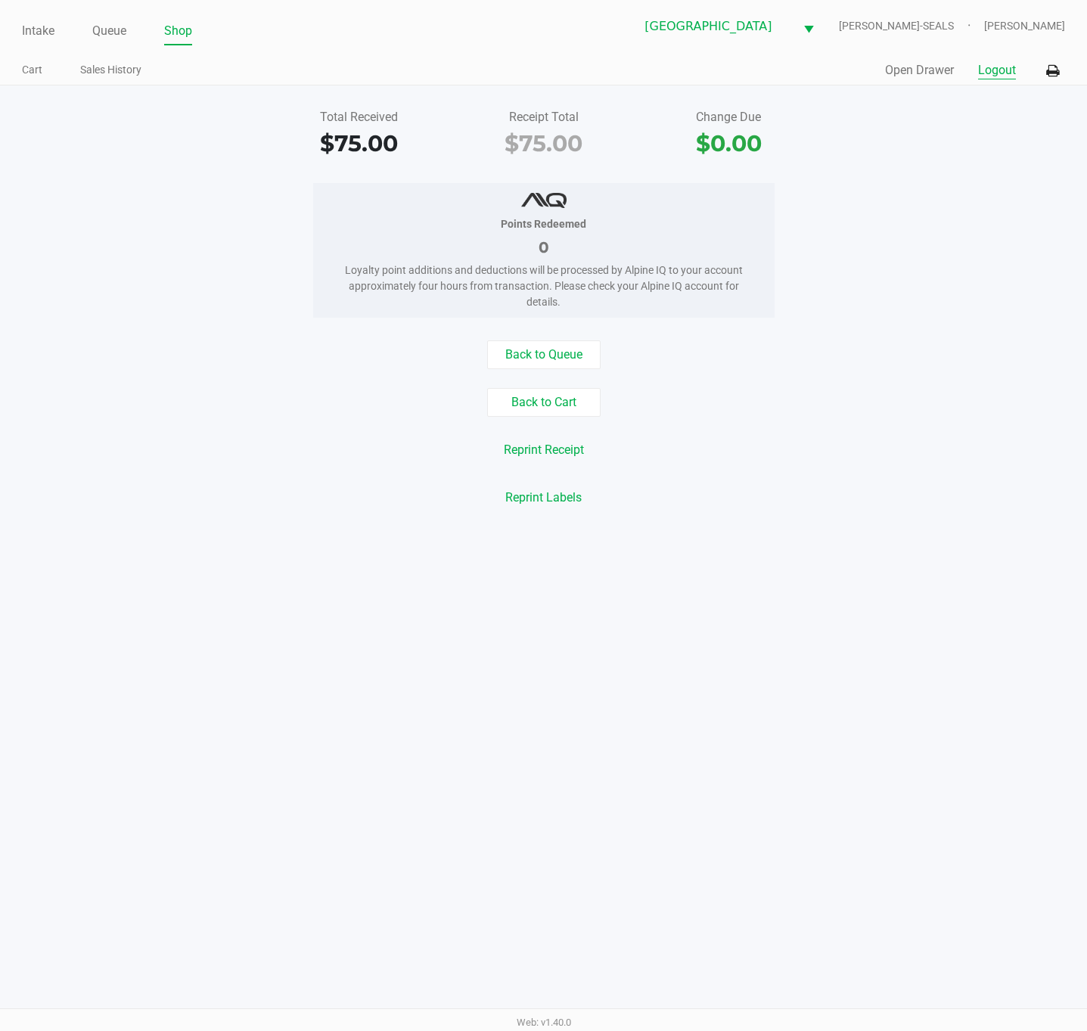
click at [985, 66] on button "Logout" at bounding box center [997, 70] width 38 height 18
